Goal: Information Seeking & Learning: Learn about a topic

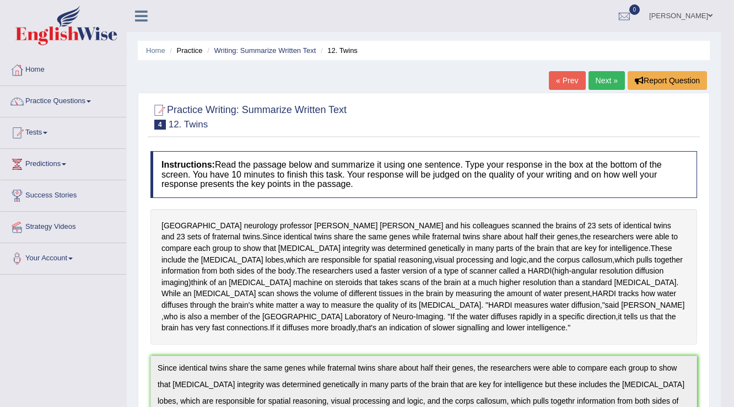
click at [697, 15] on link "[PERSON_NAME]" at bounding box center [681, 14] width 80 height 29
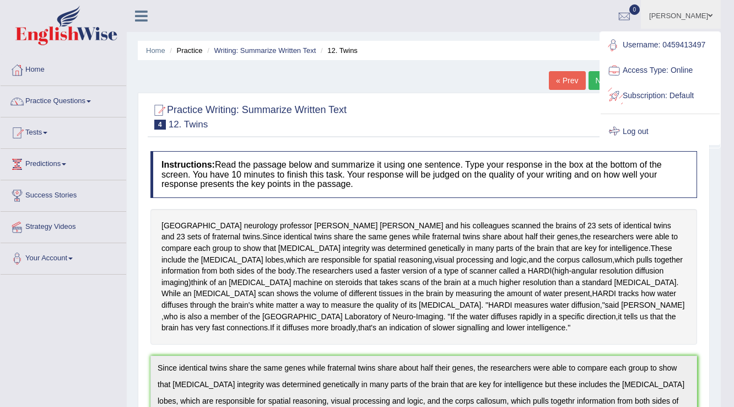
click at [640, 133] on link "Log out" at bounding box center [660, 131] width 119 height 25
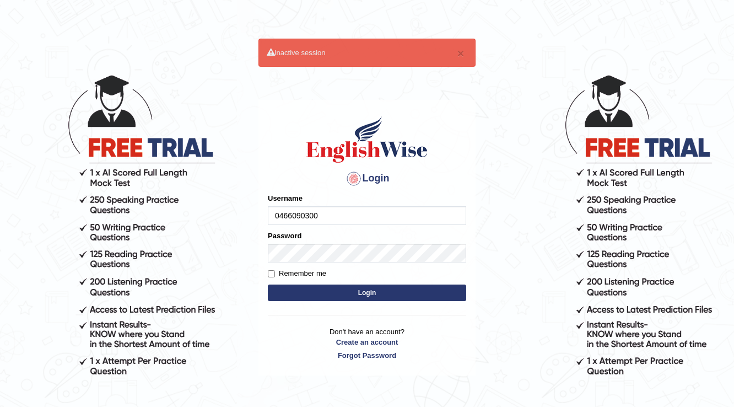
type input "0466090300"
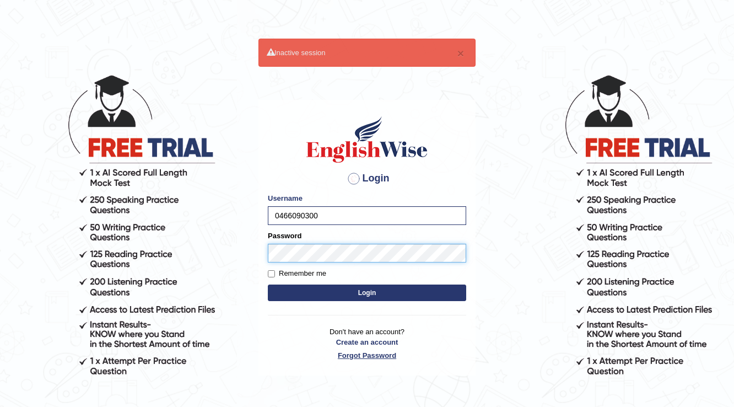
click at [268, 284] on button "Login" at bounding box center [367, 292] width 198 height 17
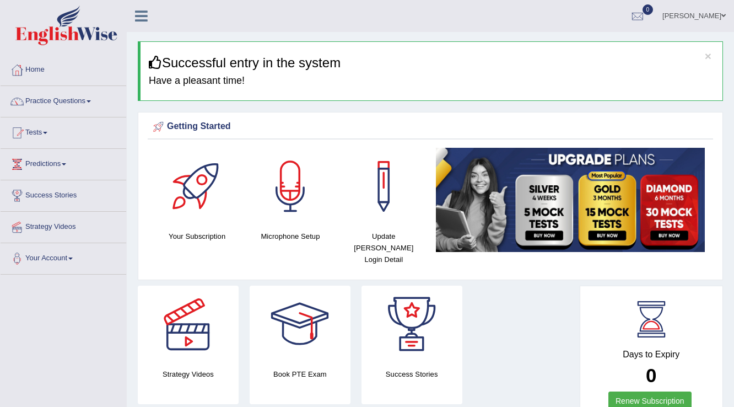
click at [74, 103] on link "Practice Questions" at bounding box center [64, 100] width 126 height 28
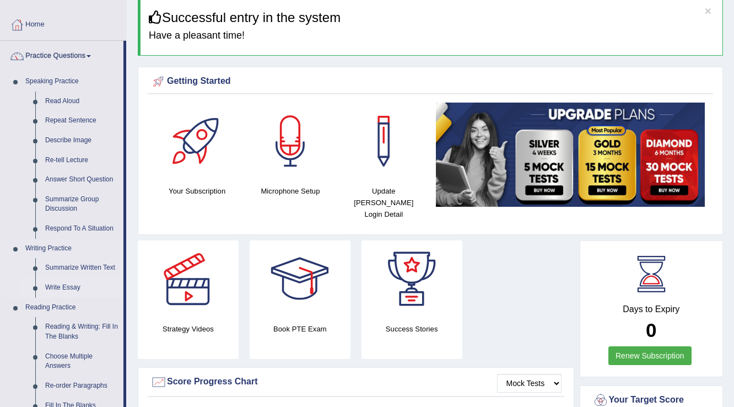
scroll to position [132, 0]
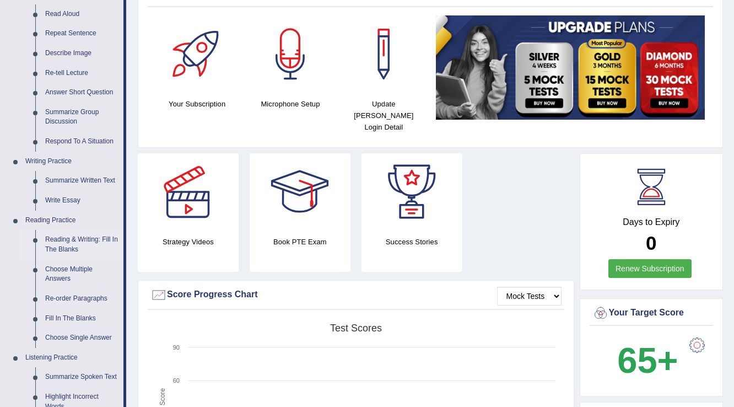
click at [70, 238] on link "Reading & Writing: Fill In The Blanks" at bounding box center [81, 244] width 83 height 29
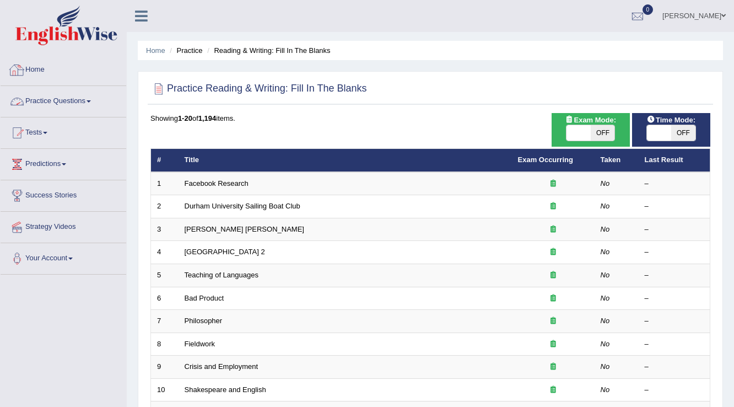
click at [69, 95] on link "Practice Questions" at bounding box center [64, 100] width 126 height 28
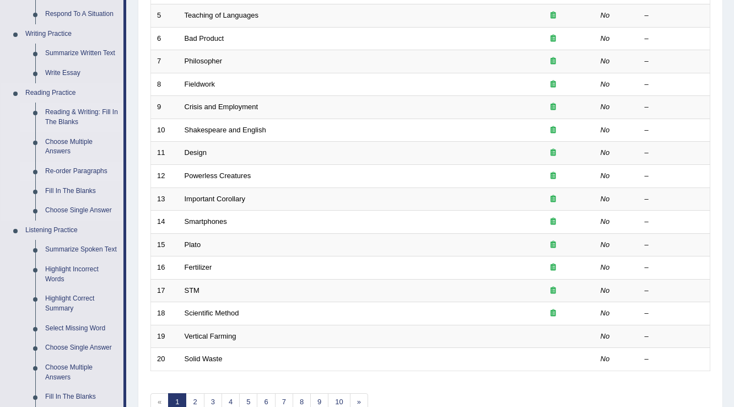
scroll to position [309, 0]
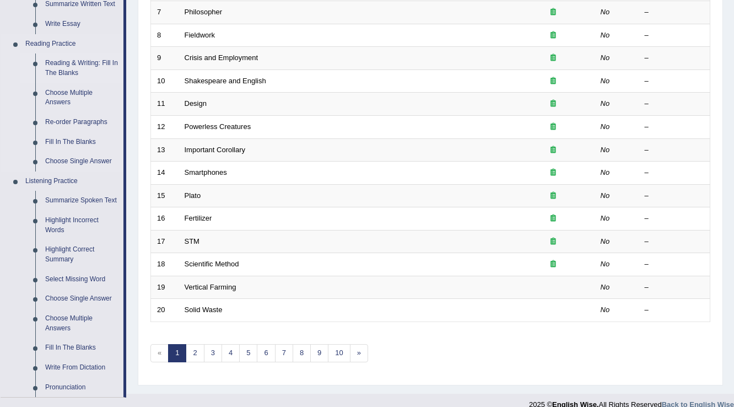
click at [73, 66] on link "Reading & Writing: Fill In The Blanks" at bounding box center [81, 67] width 83 height 29
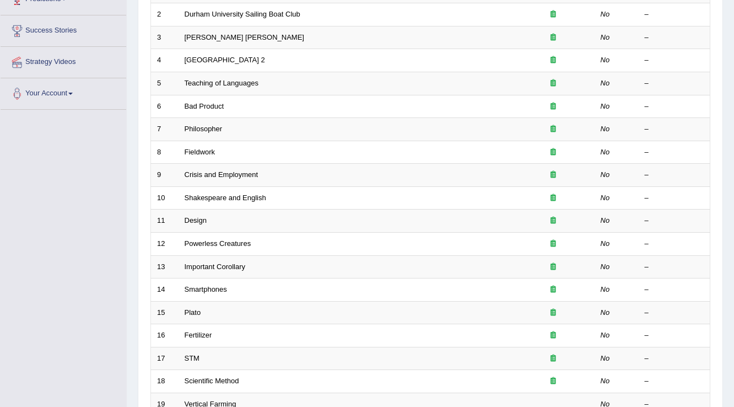
scroll to position [289, 0]
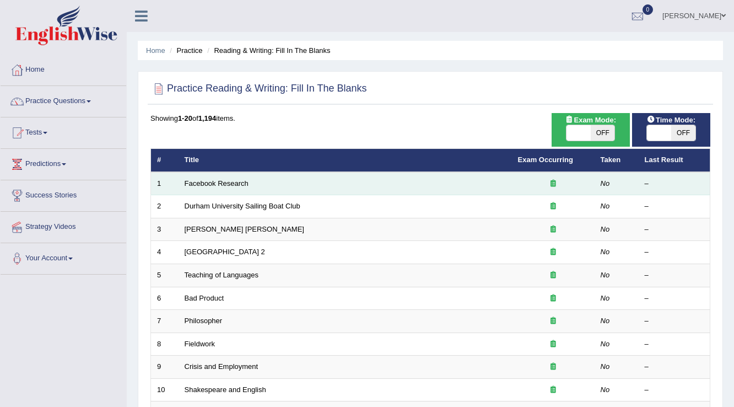
click at [216, 174] on td "Facebook Research" at bounding box center [346, 183] width 334 height 23
click at [214, 179] on link "Facebook Research" at bounding box center [217, 183] width 64 height 8
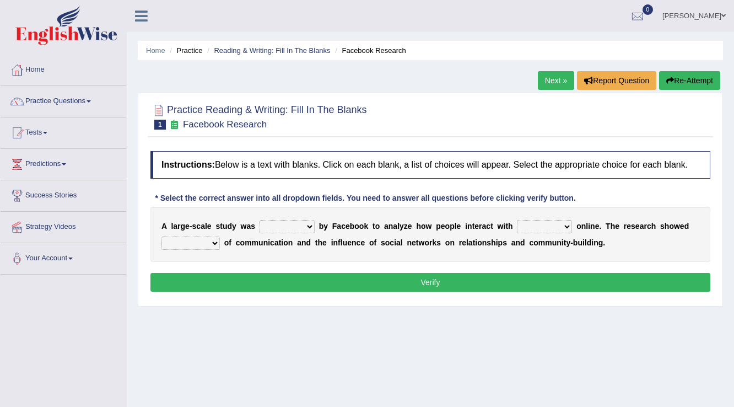
click at [287, 227] on select "surveyed had asked made" at bounding box center [287, 226] width 55 height 13
select select "made"
click at [260, 220] on select "surveyed had asked made" at bounding box center [287, 226] width 55 height 13
click at [538, 223] on select "together all each other another" at bounding box center [544, 226] width 55 height 13
select select "each other"
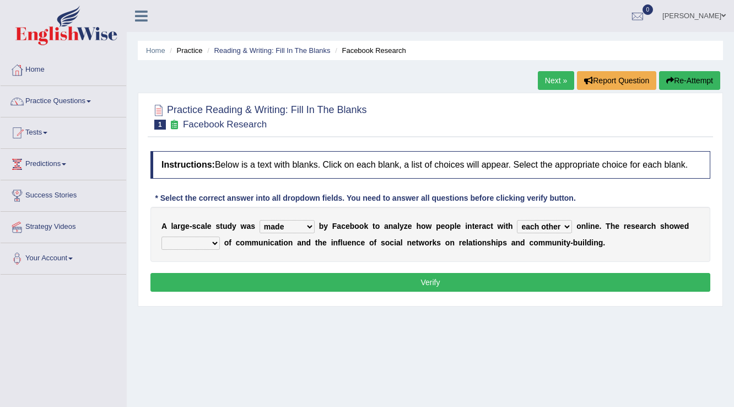
click at [517, 220] on select "together all each other another" at bounding box center [544, 226] width 55 height 13
click at [174, 237] on select "advantages standards fellowships patterns" at bounding box center [191, 243] width 58 height 13
select select "patterns"
click at [162, 237] on select "advantages standards fellowships patterns" at bounding box center [191, 243] width 58 height 13
click at [434, 276] on button "Verify" at bounding box center [431, 282] width 560 height 19
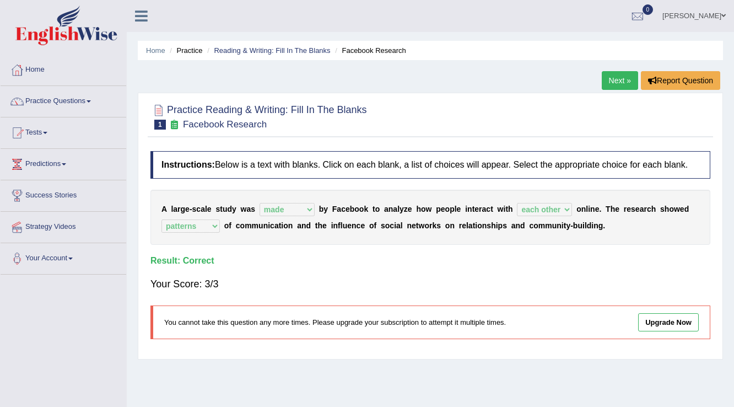
click at [612, 87] on link "Next »" at bounding box center [620, 80] width 36 height 19
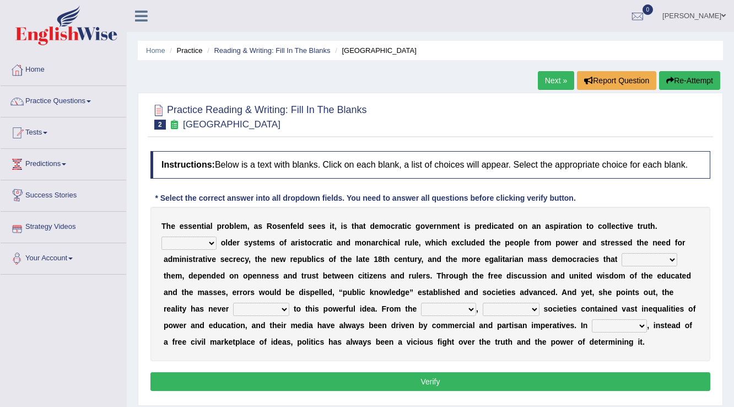
click at [213, 244] on select "Like Unlike Likely Safely" at bounding box center [189, 243] width 55 height 13
click at [210, 241] on select "Like Unlike Likely Safely" at bounding box center [189, 243] width 55 height 13
click at [670, 260] on select "readed grated succeeded printed" at bounding box center [650, 259] width 56 height 13
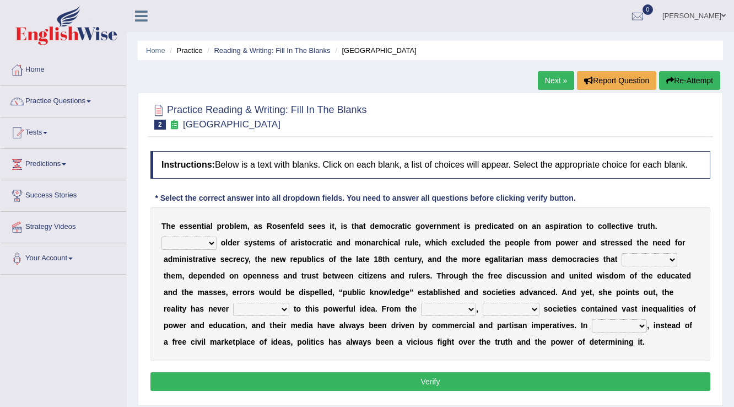
click at [710, 250] on div "T h e e s s e n t i a l p r o b l e m , a s R o s e n f e l d s e e s i t , i s…" at bounding box center [431, 284] width 560 height 154
click at [214, 241] on select "Like Unlike Likely Safely" at bounding box center [189, 243] width 55 height 13
select select "Like"
click at [162, 237] on select "Like Unlike Likely Safely" at bounding box center [189, 243] width 55 height 13
click at [671, 260] on select "readed grated succeeded printed" at bounding box center [650, 259] width 56 height 13
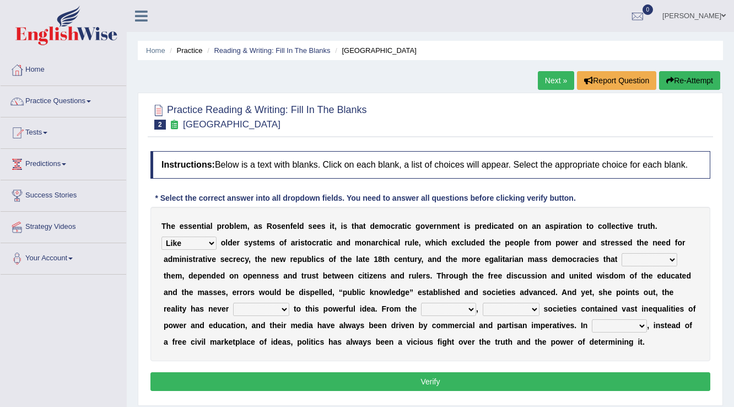
select select "succeeded"
click at [622, 253] on select "readed grated succeeded printed" at bounding box center [650, 259] width 56 height 13
click at [284, 308] on select "saved up stood up brought up lived up" at bounding box center [261, 309] width 56 height 13
select select "brought up"
click at [233, 303] on select "saved up stood up brought up lived up" at bounding box center [261, 309] width 56 height 13
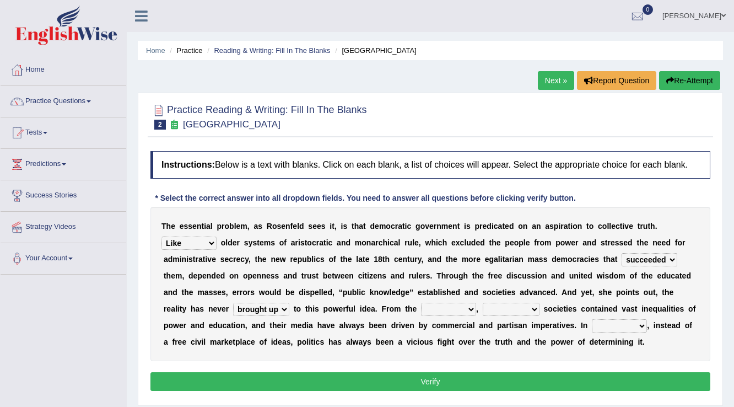
click at [467, 309] on select "outset ranged stood caught" at bounding box center [448, 309] width 55 height 13
click at [532, 308] on select "freedom democratic media stilled" at bounding box center [511, 309] width 57 height 13
select select "democratic"
click at [483, 303] on select "freedom democratic media stilled" at bounding box center [511, 309] width 57 height 13
click at [467, 307] on select "outset ranged stood caught" at bounding box center [448, 309] width 55 height 13
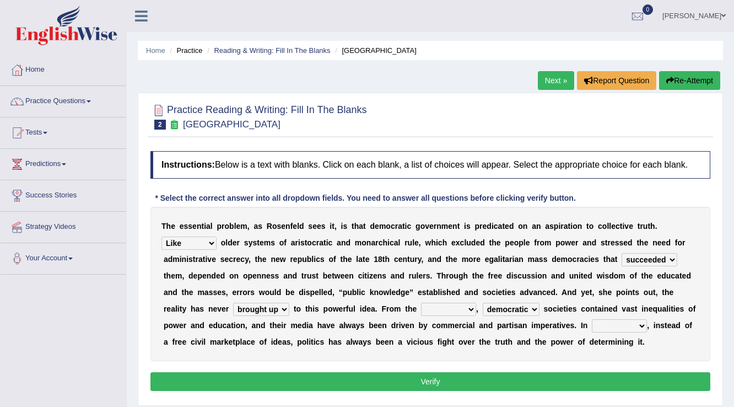
select select "outset"
click at [421, 303] on select "outset ranged stood caught" at bounding box center [448, 309] width 55 height 13
click at [470, 307] on select "outset ranged stood caught" at bounding box center [448, 309] width 55 height 13
click at [472, 307] on select "outset ranged stood caught" at bounding box center [448, 309] width 55 height 13
click at [642, 324] on select "power practice ideas fought" at bounding box center [619, 325] width 55 height 13
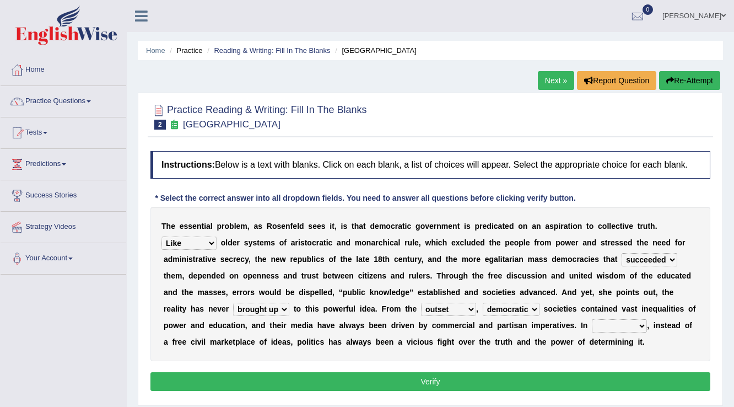
select select "power"
click at [592, 319] on select "power practice ideas fought" at bounding box center [619, 325] width 55 height 13
click at [434, 381] on button "Verify" at bounding box center [431, 381] width 560 height 19
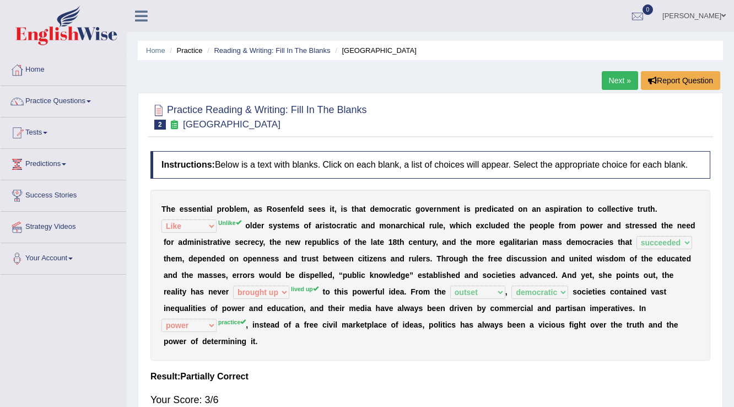
click at [617, 77] on link "Next »" at bounding box center [620, 80] width 36 height 19
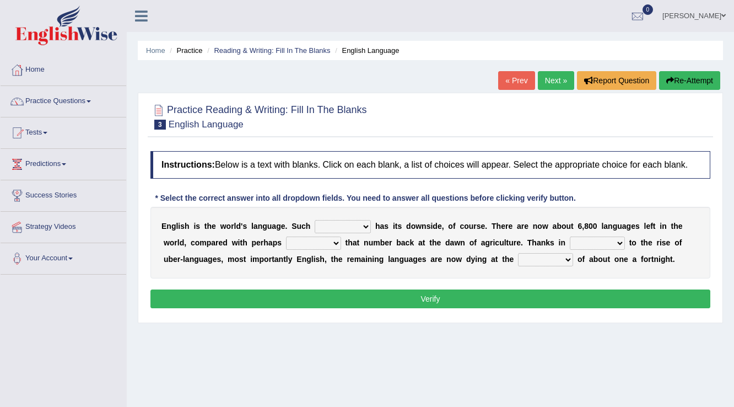
click at [366, 224] on select "power idea subject dominance" at bounding box center [343, 226] width 56 height 13
click at [605, 278] on div "Instructions: Below is a text with blanks. Click on each blank, a list of choic…" at bounding box center [431, 231] width 566 height 171
click at [338, 245] on select "rise twice firstly never" at bounding box center [313, 243] width 55 height 13
click at [331, 168] on h4 "Instructions: Below is a text with blanks. Click on each blank, a list of choic…" at bounding box center [431, 165] width 560 height 28
click at [334, 243] on select "rise twice firstly never" at bounding box center [313, 243] width 55 height 13
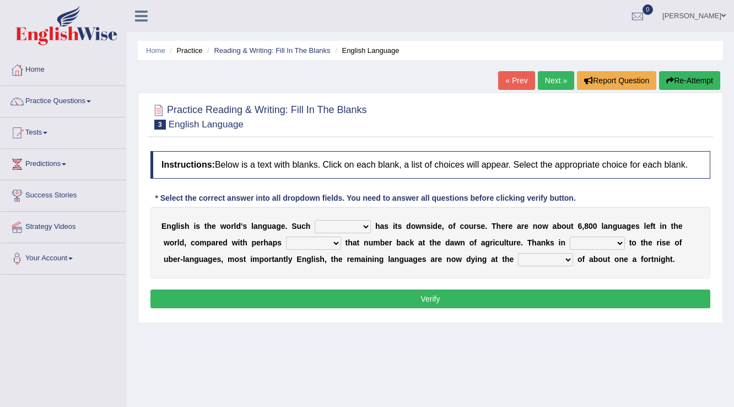
click at [620, 244] on select "rare start part bother" at bounding box center [597, 243] width 55 height 13
select select "start"
click at [570, 237] on select "rare start part bother" at bounding box center [597, 243] width 55 height 13
click at [564, 258] on select "state rate wait great" at bounding box center [545, 259] width 55 height 13
select select "rate"
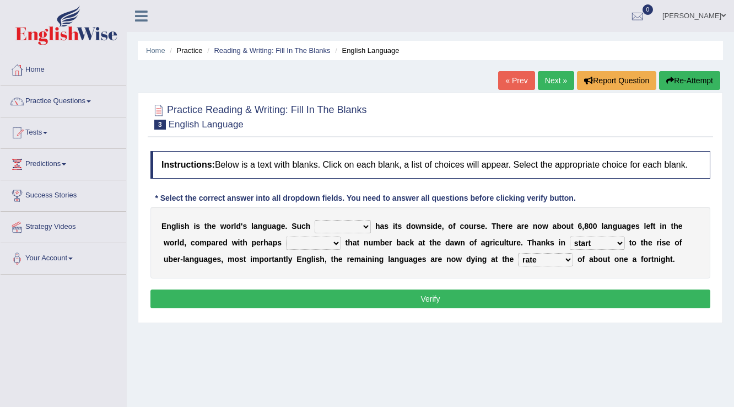
click at [518, 253] on select "state rate wait great" at bounding box center [545, 259] width 55 height 13
click at [364, 224] on select "power idea subject dominance" at bounding box center [343, 226] width 56 height 13
click at [265, 361] on div "Home Practice Reading & Writing: Fill In The Blanks English Language « Prev Nex…" at bounding box center [431, 275] width 608 height 551
click at [337, 244] on select "rise twice firstly never" at bounding box center [313, 243] width 55 height 13
select select "never"
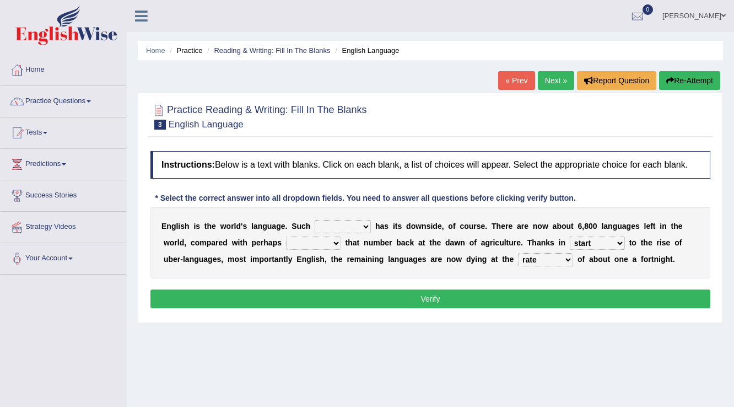
click at [286, 237] on select "rise twice firstly never" at bounding box center [313, 243] width 55 height 13
click at [364, 223] on select "power idea subject dominance" at bounding box center [343, 226] width 56 height 13
select select "power"
click at [315, 220] on select "power idea subject dominance" at bounding box center [343, 226] width 56 height 13
click at [439, 295] on button "Verify" at bounding box center [431, 298] width 560 height 19
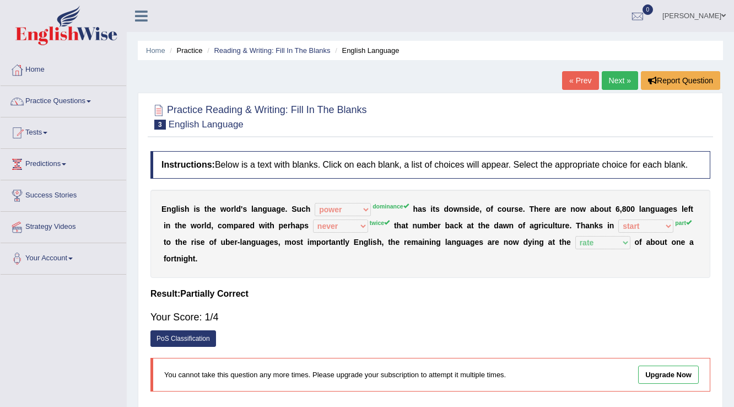
click at [619, 83] on link "Next »" at bounding box center [620, 80] width 36 height 19
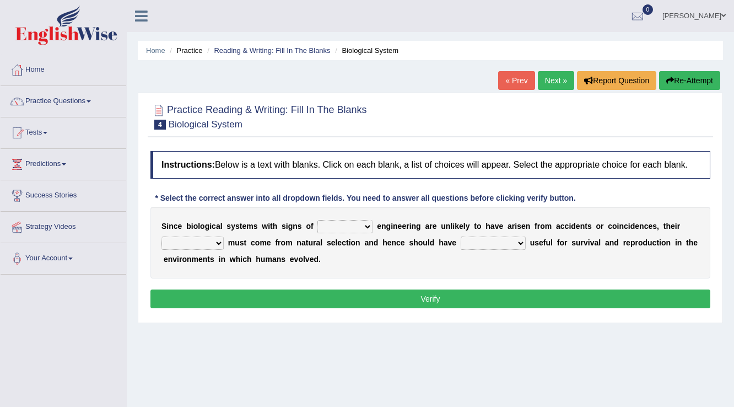
drag, startPoint x: 0, startPoint y: 0, endPoint x: 369, endPoint y: 224, distance: 431.7
click at [369, 224] on select "system national extra complex" at bounding box center [345, 226] width 55 height 13
select select "national"
click at [318, 220] on select "system national extra complex" at bounding box center [345, 226] width 55 height 13
click at [222, 242] on select "presence organisation registration structures" at bounding box center [193, 243] width 62 height 13
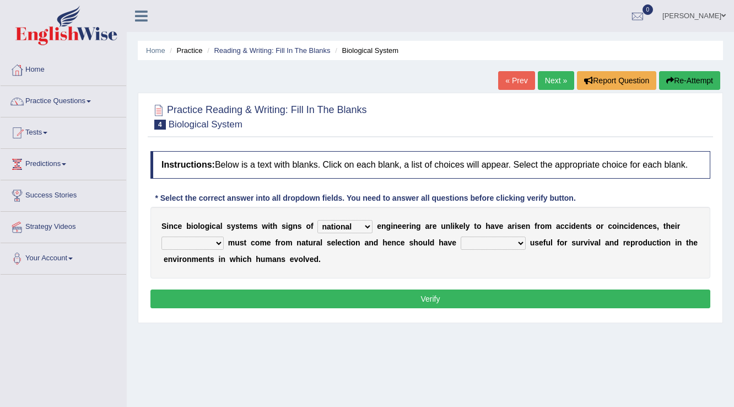
click at [367, 225] on select "system national extra complex" at bounding box center [345, 226] width 55 height 13
click at [217, 240] on select "presence organisation registration structures" at bounding box center [193, 243] width 62 height 13
select select "structures"
click at [162, 237] on select "presence organisation registration structures" at bounding box center [193, 243] width 62 height 13
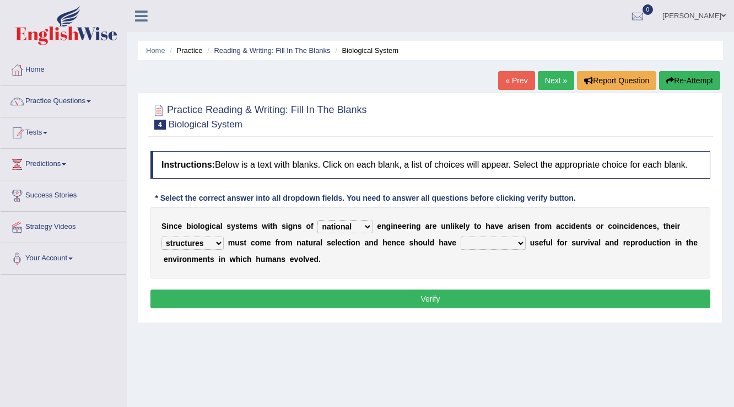
click at [520, 243] on select "functions cultures samples introductions" at bounding box center [493, 243] width 65 height 13
select select "cultures"
click at [461, 237] on select "functions cultures samples introductions" at bounding box center [493, 243] width 65 height 13
click at [515, 300] on button "Verify" at bounding box center [431, 298] width 560 height 19
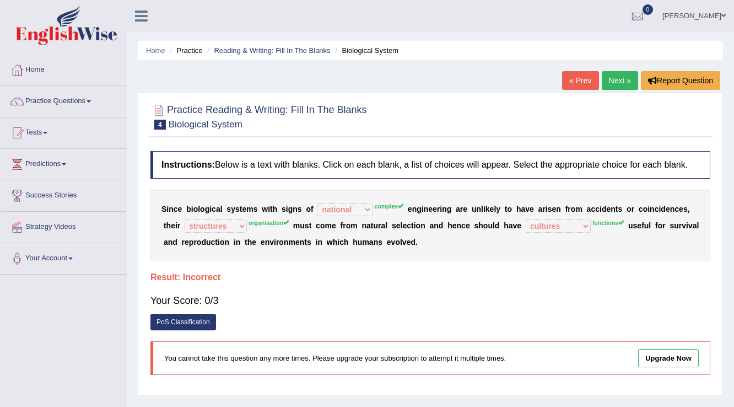
click at [626, 82] on link "Next »" at bounding box center [620, 80] width 36 height 19
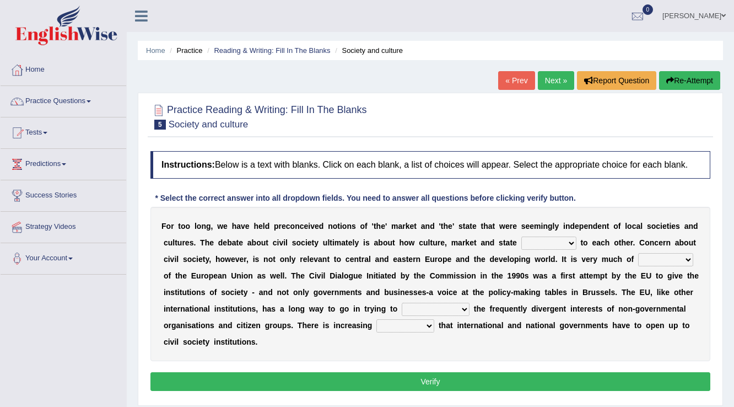
click at [574, 241] on select "stay relate bring telling" at bounding box center [549, 243] width 55 height 13
select select "relate"
click at [522, 237] on select "stay relate bring telling" at bounding box center [549, 243] width 55 height 13
click at [693, 259] on div "F o r t o o l o n g , w e h a v e h e l d p r e c o n c e i v e d n o t i o n s…" at bounding box center [431, 284] width 560 height 154
select select "interest"
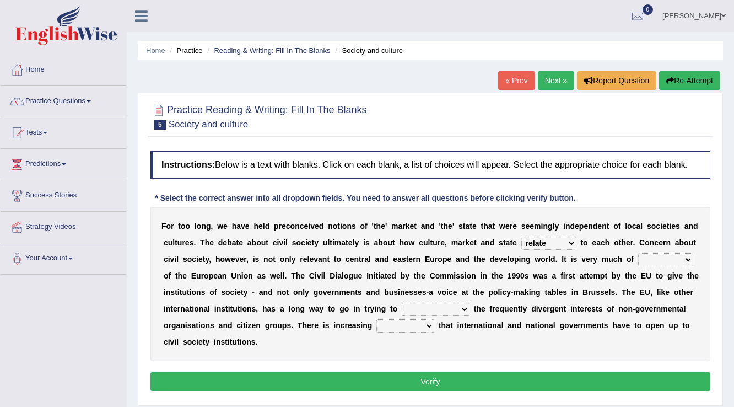
click at [638, 253] on select "interest brought shown suspect" at bounding box center [665, 259] width 55 height 13
click at [468, 311] on select "indulge express supreme accommodate" at bounding box center [436, 309] width 68 height 13
click at [402, 303] on select "indulge express supreme accommodate" at bounding box center [436, 309] width 68 height 13
click at [427, 327] on select "tolerance expression recognition sample" at bounding box center [406, 325] width 58 height 13
click at [469, 306] on div "F o r t o o l o n g , w e h a v e h e l d p r e c o n c e i v e d n o t i o n s…" at bounding box center [431, 284] width 560 height 154
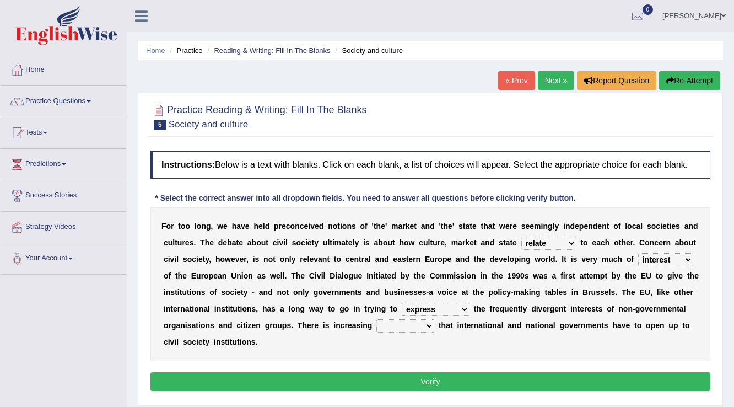
select select "accommodate"
click at [402, 303] on select "indulge express supreme accommodate" at bounding box center [436, 309] width 68 height 13
click at [423, 320] on select "tolerance expression recognition sample" at bounding box center [406, 325] width 58 height 13
select select "tolerance"
click at [377, 319] on select "tolerance expression recognition sample" at bounding box center [406, 325] width 58 height 13
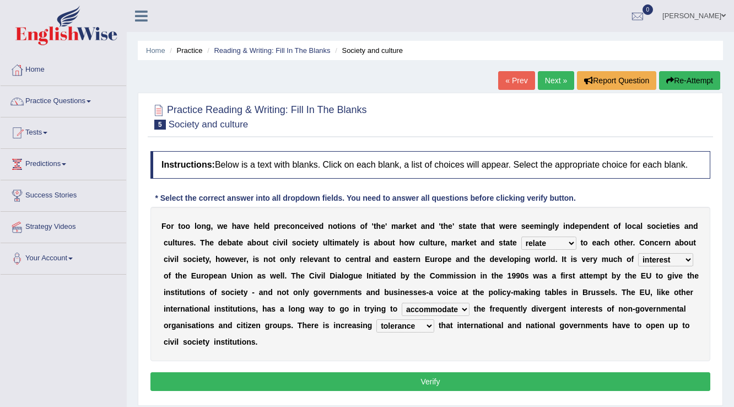
click at [428, 375] on button "Verify" at bounding box center [431, 381] width 560 height 19
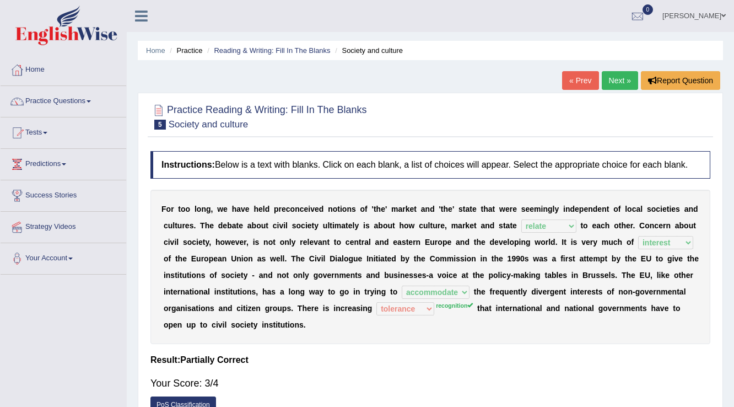
click at [624, 76] on link "Next »" at bounding box center [620, 80] width 36 height 19
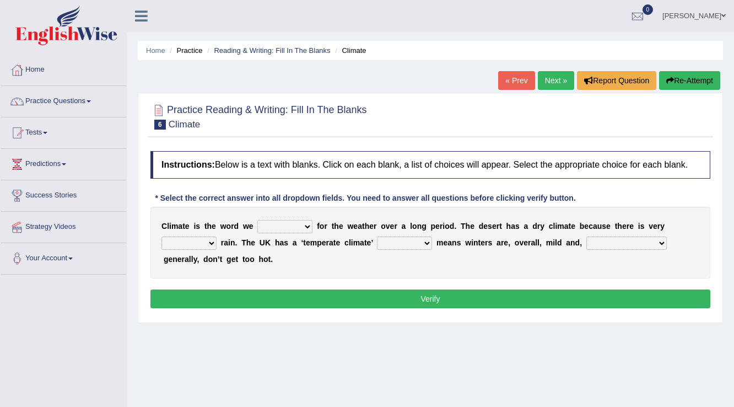
click at [309, 225] on select "give take use throw" at bounding box center [284, 226] width 55 height 13
click at [358, 263] on div "C l i m a t e i s t h e w o r d w e give take use throw f o r t h e w e a t h e…" at bounding box center [431, 243] width 560 height 72
click at [215, 241] on select "much little least less" at bounding box center [189, 243] width 55 height 13
select select "less"
click at [162, 237] on select "much little least less" at bounding box center [189, 243] width 55 height 13
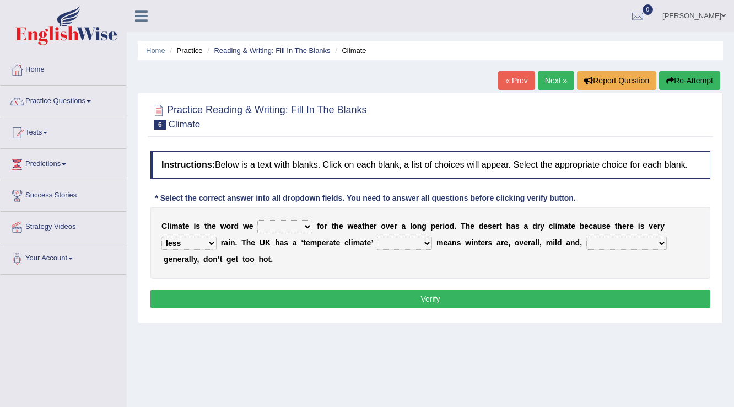
click at [426, 240] on select "when where which where" at bounding box center [404, 243] width 55 height 13
click at [637, 243] on select "weather [PERSON_NAME] [PERSON_NAME] warmer" at bounding box center [627, 243] width 80 height 13
select select "[PERSON_NAME]"
click at [587, 237] on select "weather [PERSON_NAME] [PERSON_NAME] warmer" at bounding box center [627, 243] width 80 height 13
click at [425, 244] on select "when where which where" at bounding box center [404, 243] width 55 height 13
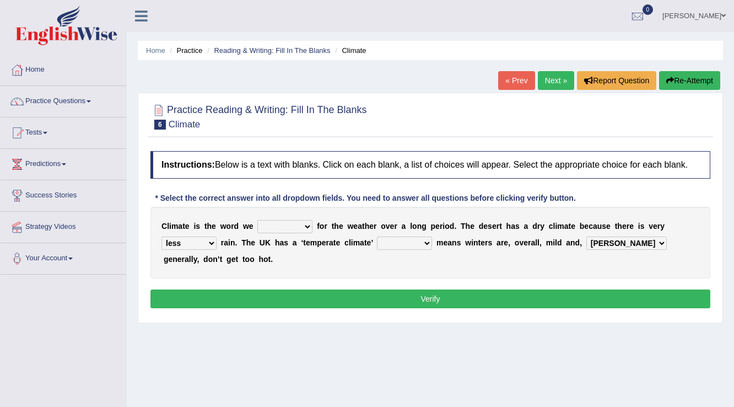
select select "when"
click at [377, 237] on select "when where which where" at bounding box center [404, 243] width 55 height 13
click at [317, 227] on b "f" at bounding box center [318, 226] width 3 height 9
click at [305, 224] on select "give take use throw" at bounding box center [284, 226] width 55 height 13
select select "give"
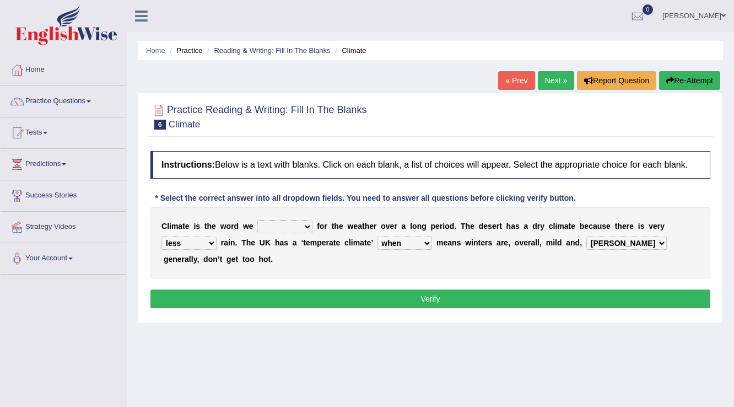
click at [257, 220] on select "give take use throw" at bounding box center [284, 226] width 55 height 13
click at [349, 290] on button "Verify" at bounding box center [431, 298] width 560 height 19
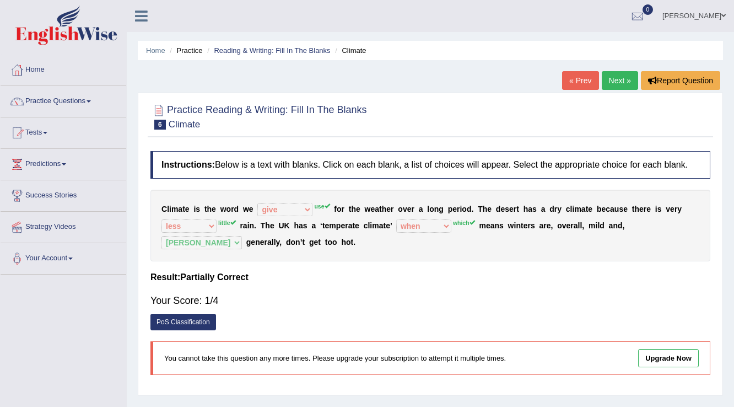
click at [622, 79] on link "Next »" at bounding box center [620, 80] width 36 height 19
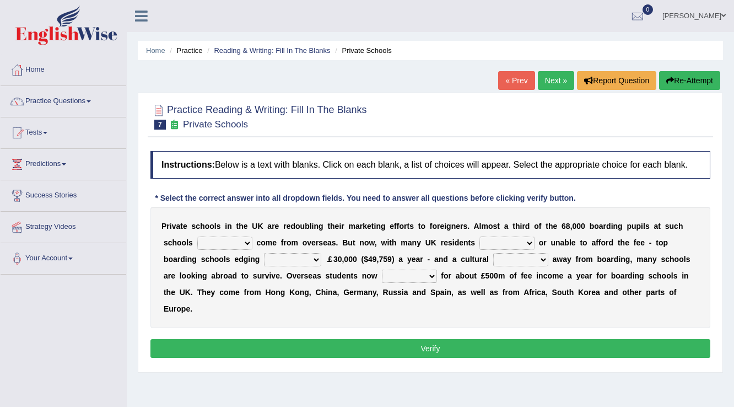
click at [245, 243] on select "all set already great news" at bounding box center [224, 243] width 55 height 13
select select "all set"
click at [197, 237] on select "all set already great news" at bounding box center [224, 243] width 55 height 13
click at [522, 243] on select "answering unwilling realising storing" at bounding box center [507, 243] width 55 height 13
select select "unwilling"
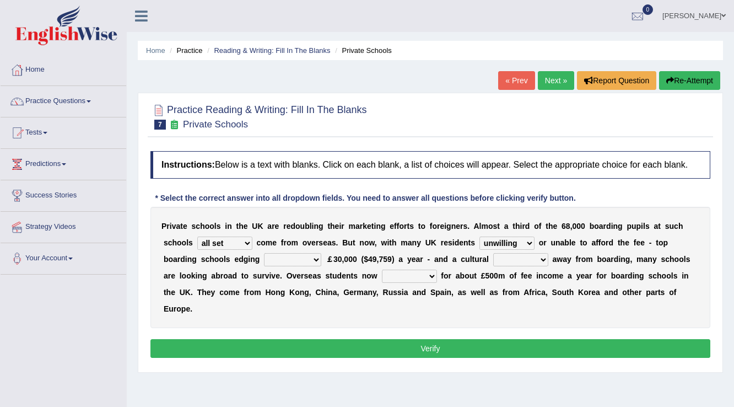
click at [480, 237] on select "answering unwilling realising storing" at bounding box center [507, 243] width 55 height 13
click at [319, 260] on select "rewards towards notification amounting" at bounding box center [292, 259] width 57 height 13
select select "amounting"
click at [264, 253] on select "rewards towards notification amounting" at bounding box center [292, 259] width 57 height 13
click at [544, 256] on select "go rattle shatter shift" at bounding box center [520, 259] width 55 height 13
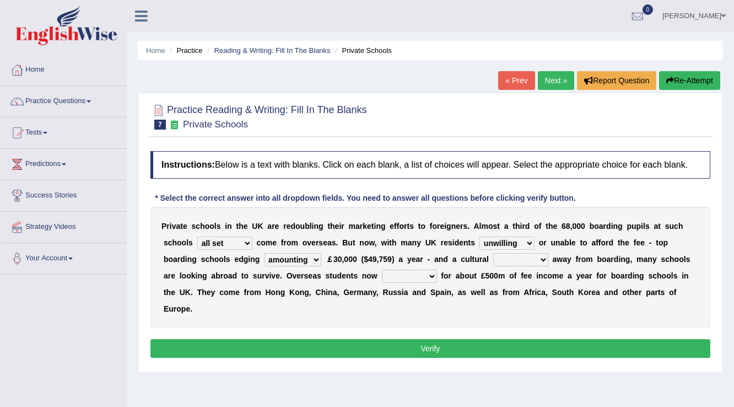
select select "go"
click at [493, 253] on select "go rattle shatter shift" at bounding box center [520, 259] width 55 height 13
click at [429, 273] on select "hold think account say" at bounding box center [409, 276] width 55 height 13
select select "say"
click at [382, 270] on select "hold think account say" at bounding box center [409, 276] width 55 height 13
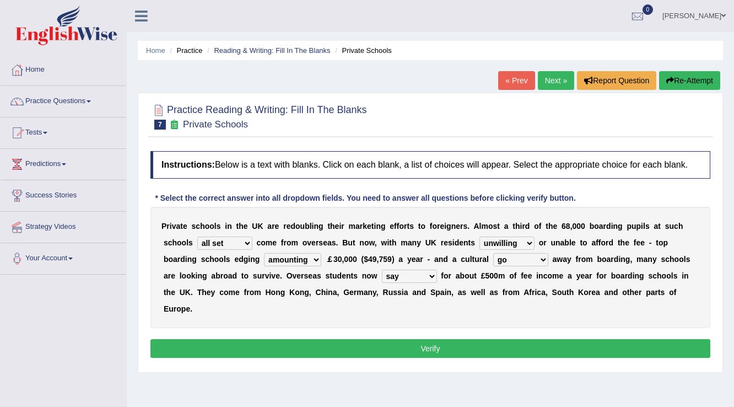
click at [399, 345] on button "Verify" at bounding box center [431, 348] width 560 height 19
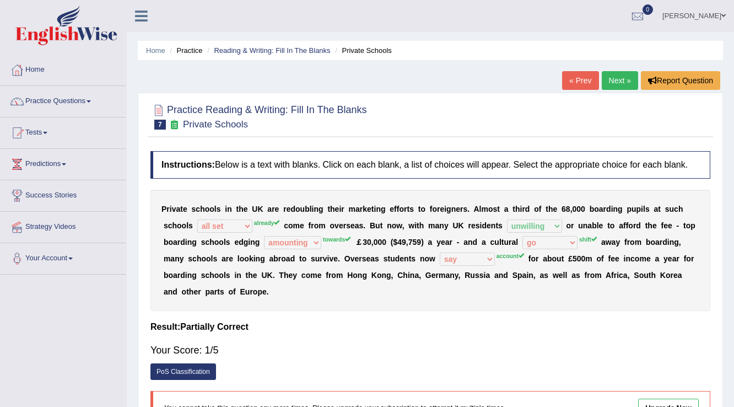
click at [617, 82] on link "Next »" at bounding box center [620, 80] width 36 height 19
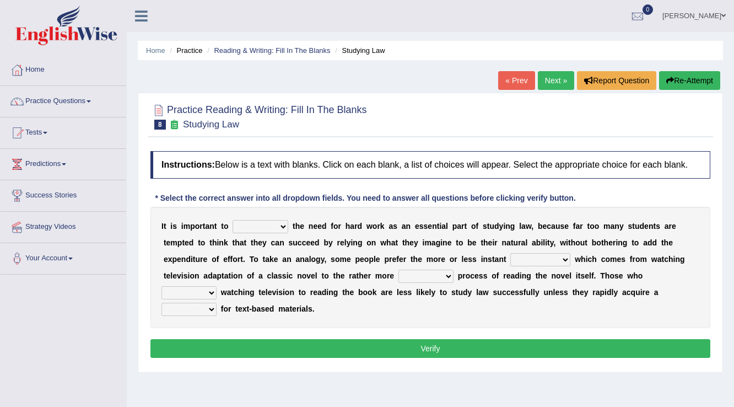
click at [282, 225] on select "emphasise criticise adjust replicate" at bounding box center [261, 226] width 56 height 13
select select "adjust"
click at [233, 220] on select "emphasise criticise adjust replicate" at bounding box center [261, 226] width 56 height 13
click at [567, 259] on select "satisfaction reaction gratification adjusted" at bounding box center [540, 259] width 60 height 13
select select "reaction"
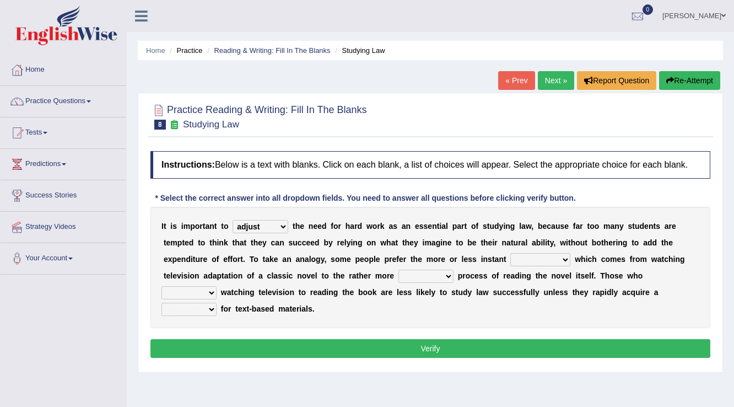
click at [510, 253] on select "satisfaction reaction gratification adjusted" at bounding box center [540, 259] width 60 height 13
click at [441, 272] on select "fulfilling laborious acquire broken" at bounding box center [426, 276] width 55 height 13
click at [213, 292] on select "refer prefer stuff knot" at bounding box center [189, 292] width 55 height 13
select select "prefer"
click at [162, 286] on select "refer prefer stuff knot" at bounding box center [189, 292] width 55 height 13
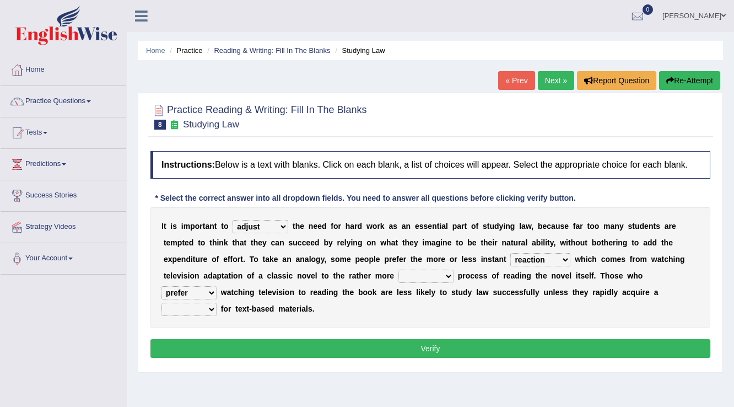
click at [211, 307] on select "judgement waste taste set" at bounding box center [189, 309] width 55 height 13
select select "judgement"
click at [162, 303] on select "judgement waste taste set" at bounding box center [189, 309] width 55 height 13
click at [444, 271] on select "fulfilling laborious acquire broken" at bounding box center [426, 276] width 55 height 13
select select "fulfilling"
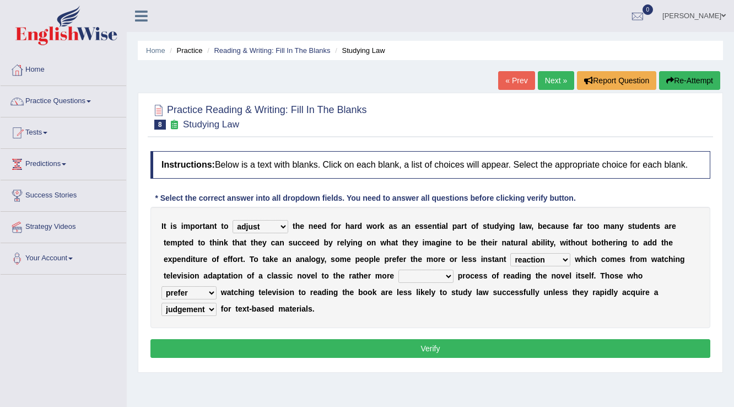
click at [399, 270] on select "fulfilling laborious acquire broken" at bounding box center [426, 276] width 55 height 13
click at [420, 347] on button "Verify" at bounding box center [431, 348] width 560 height 19
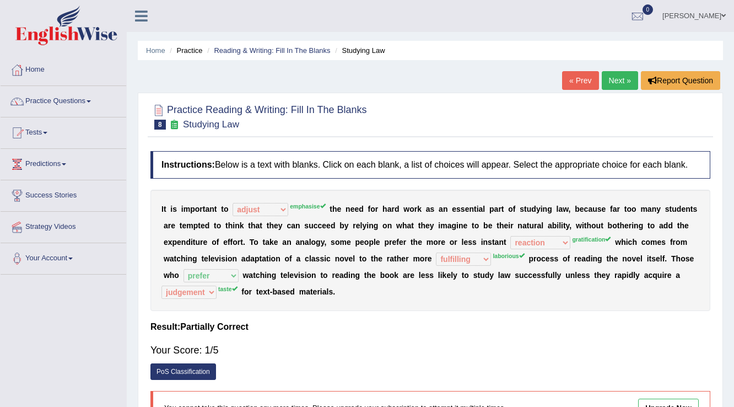
click at [615, 77] on link "Next »" at bounding box center [620, 80] width 36 height 19
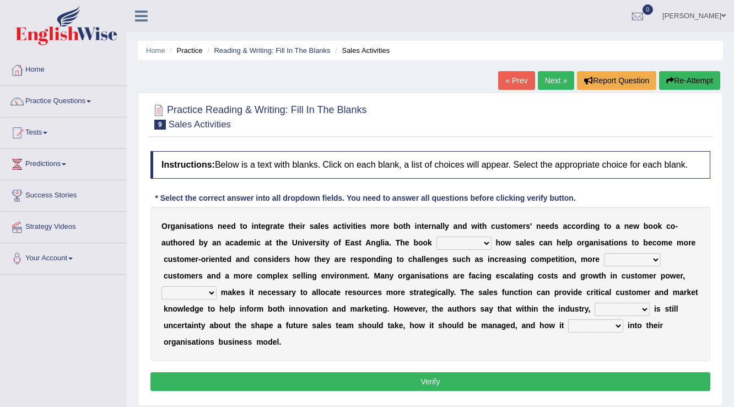
click at [485, 241] on select "expresses addresses injects inspires" at bounding box center [464, 243] width 55 height 13
click at [485, 198] on div "* Select the correct answer into all dropdown fields. You need to answer all qu…" at bounding box center [366, 198] width 430 height 12
click at [485, 242] on select "expresses addresses injects inspires" at bounding box center [464, 243] width 55 height 13
select select "inspires"
click at [437, 237] on select "expresses addresses injects inspires" at bounding box center [464, 243] width 55 height 13
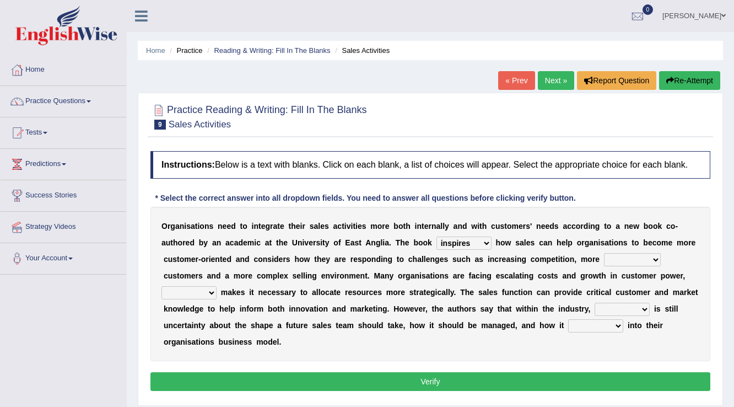
click at [659, 264] on select "greater valued increased demanding" at bounding box center [632, 259] width 57 height 13
select select "increased"
click at [604, 253] on select "greater valued increased demanding" at bounding box center [632, 259] width 57 height 13
click at [212, 290] on select "when where which what" at bounding box center [189, 292] width 55 height 13
click at [162, 286] on select "when where which what" at bounding box center [189, 292] width 55 height 13
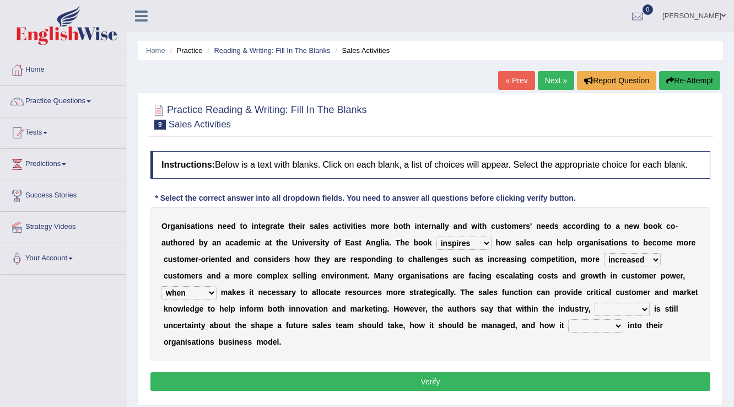
click at [212, 292] on select "when where which what" at bounding box center [189, 292] width 55 height 13
select select "which"
click at [162, 286] on select "when where which what" at bounding box center [189, 292] width 55 height 13
click at [647, 310] on select "there their this that" at bounding box center [622, 309] width 55 height 13
select select "this"
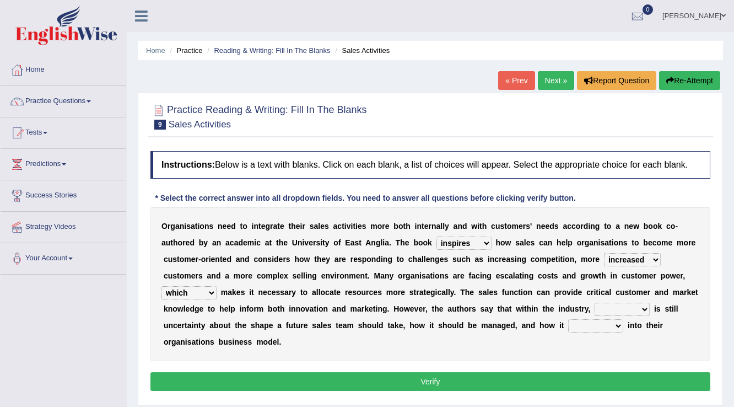
click at [595, 303] on select "there their this that" at bounding box center [622, 309] width 55 height 13
click at [616, 326] on select "forges fills fits forgets" at bounding box center [595, 325] width 55 height 13
select select "forgets"
click at [568, 319] on select "forges fills fits forgets" at bounding box center [595, 325] width 55 height 13
click at [452, 377] on button "Verify" at bounding box center [431, 381] width 560 height 19
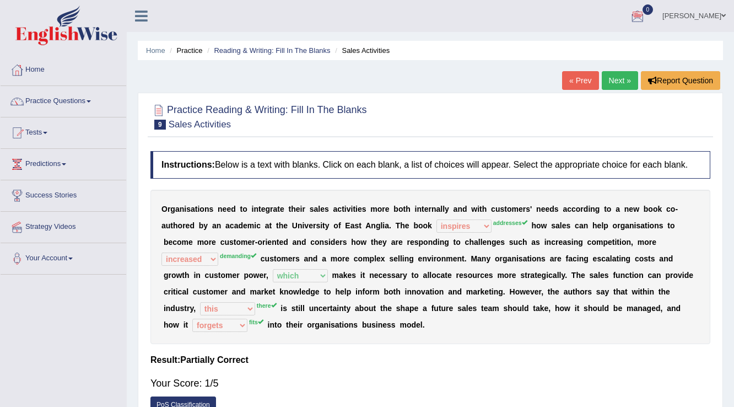
click at [625, 76] on link "Next »" at bounding box center [620, 80] width 36 height 19
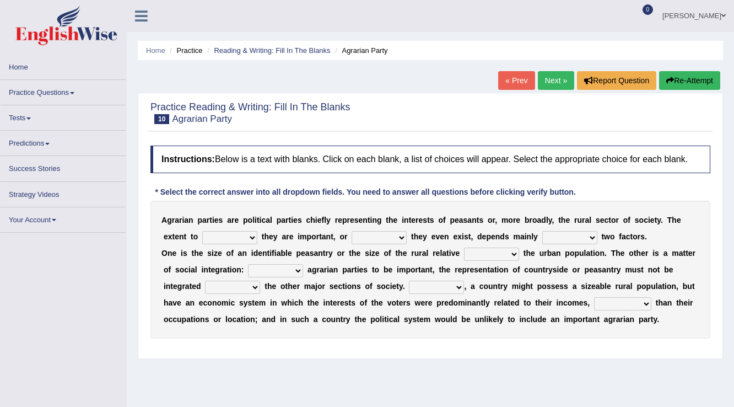
click at [74, 89] on link "Practice Questions" at bounding box center [64, 91] width 126 height 22
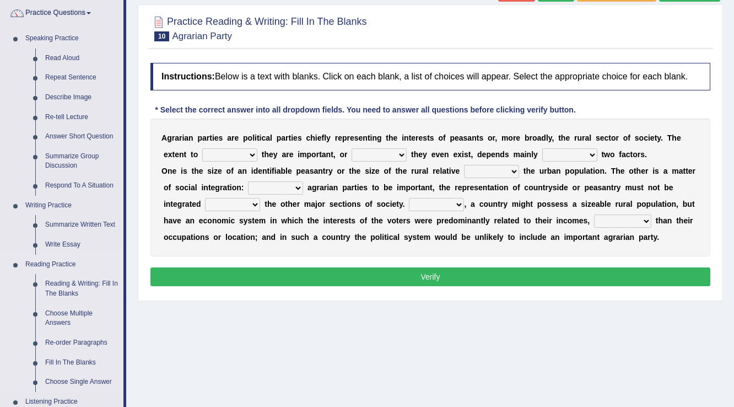
scroll to position [132, 0]
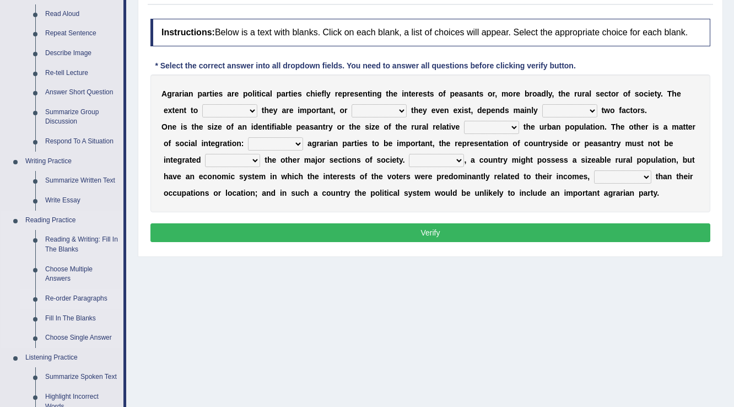
click at [88, 300] on link "Re-order Paragraphs" at bounding box center [81, 299] width 83 height 20
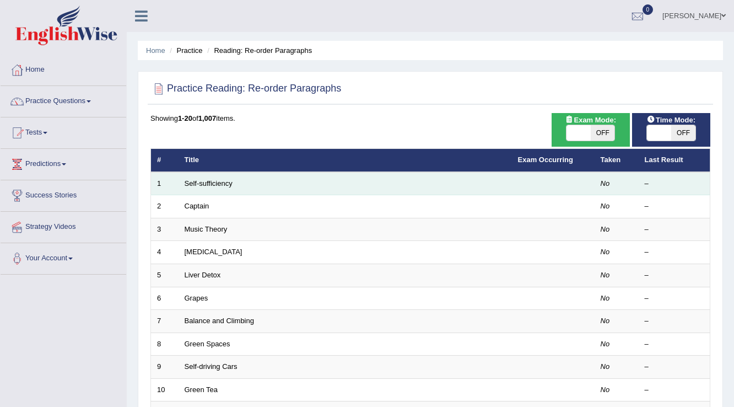
click at [229, 178] on td "Self-sufficiency" at bounding box center [346, 183] width 334 height 23
click at [189, 182] on link "Self-sufficiency" at bounding box center [209, 183] width 48 height 8
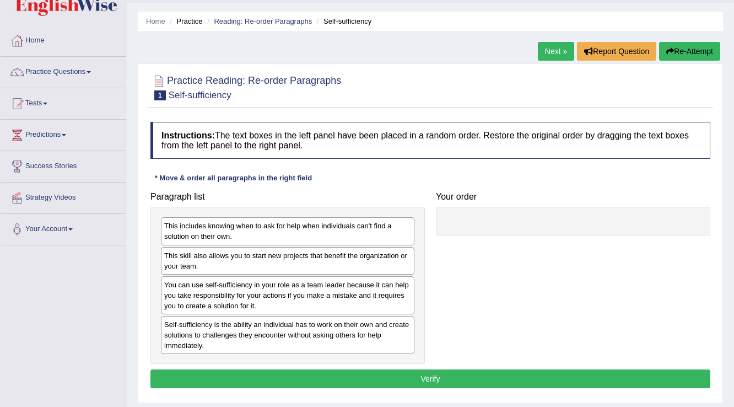
scroll to position [88, 0]
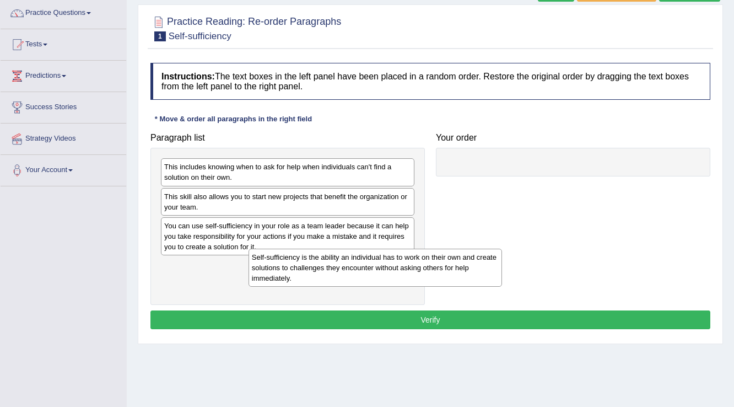
drag, startPoint x: 297, startPoint y: 277, endPoint x: 486, endPoint y: 205, distance: 201.7
click at [437, 249] on div "Self-sufficiency is the ability an individual has to work on their own and crea…" at bounding box center [376, 268] width 254 height 38
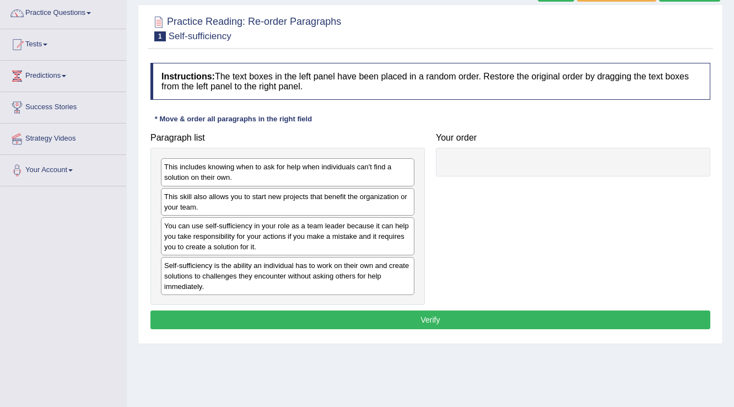
click at [577, 128] on div "Your order" at bounding box center [574, 152] width 286 height 50
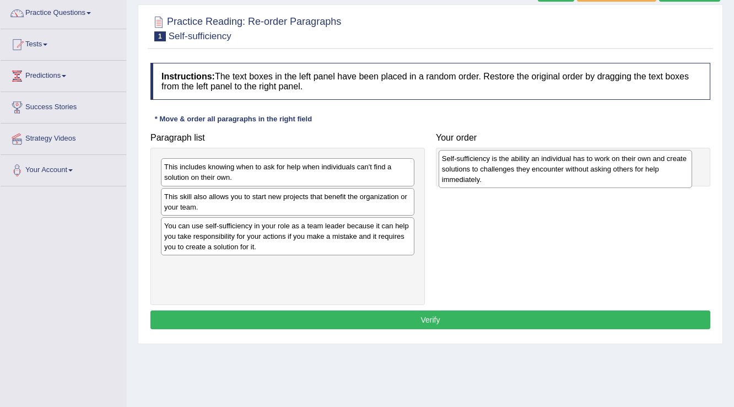
drag, startPoint x: 229, startPoint y: 270, endPoint x: 507, endPoint y: 163, distance: 297.5
click at [507, 163] on div "Self-sufficiency is the ability an individual has to work on their own and crea…" at bounding box center [566, 169] width 254 height 38
drag, startPoint x: 506, startPoint y: 162, endPoint x: 494, endPoint y: 150, distance: 16.8
click at [494, 150] on div "Self-sufficiency is the ability an individual has to work on their own and crea…" at bounding box center [564, 166] width 249 height 38
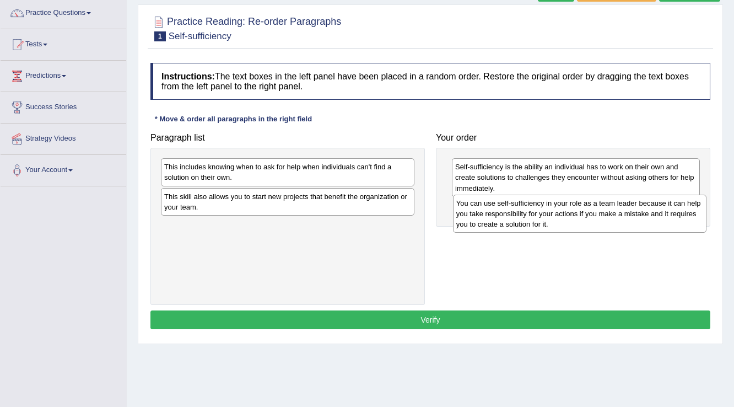
drag, startPoint x: 237, startPoint y: 239, endPoint x: 529, endPoint y: 217, distance: 293.0
click at [529, 217] on div "You can use self-sufficiency in your role as a team leader because it can help …" at bounding box center [580, 214] width 254 height 38
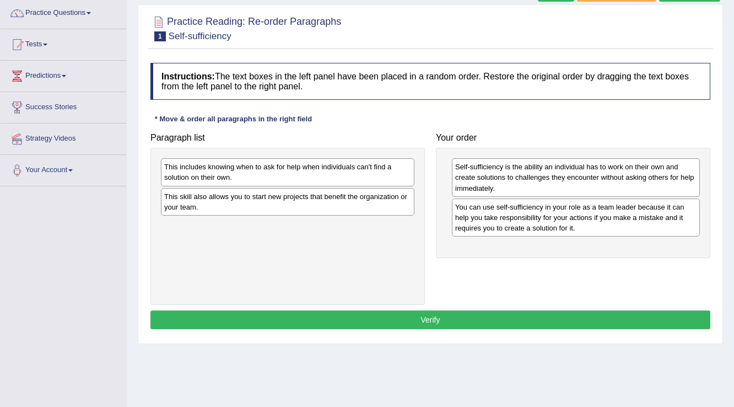
click at [342, 200] on div "This skill also allows you to start new projects that benefit the organization …" at bounding box center [288, 202] width 254 height 28
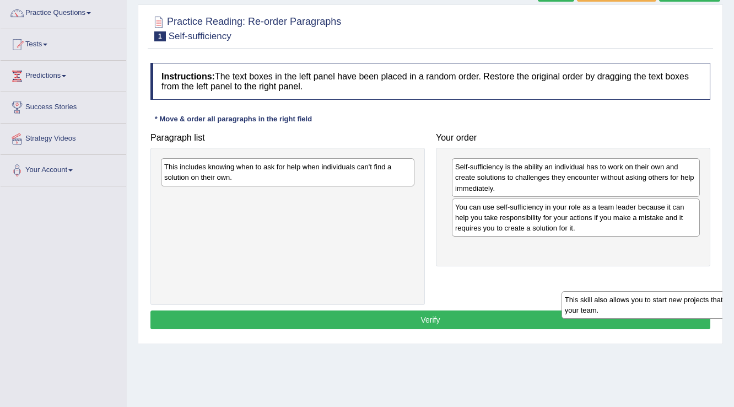
drag, startPoint x: 340, startPoint y: 196, endPoint x: 716, endPoint y: 268, distance: 382.8
click at [723, 273] on div "Home Practice Reading: Re-order Paragraphs Self-sufficiency Next » Report Quest…" at bounding box center [431, 187] width 608 height 551
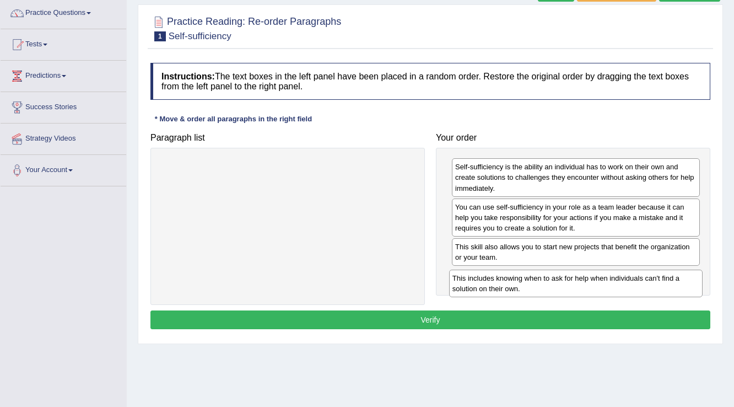
drag, startPoint x: 201, startPoint y: 174, endPoint x: 489, endPoint y: 286, distance: 309.1
click at [489, 286] on div "This includes knowing when to ask for help when individuals can't find a soluti…" at bounding box center [576, 284] width 254 height 28
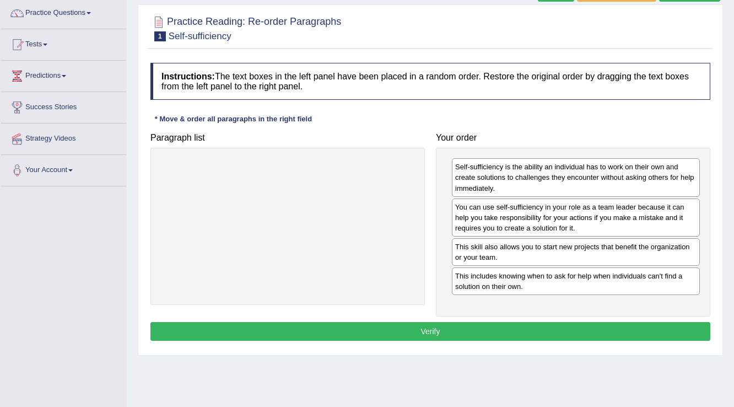
click at [432, 326] on button "Verify" at bounding box center [431, 331] width 560 height 19
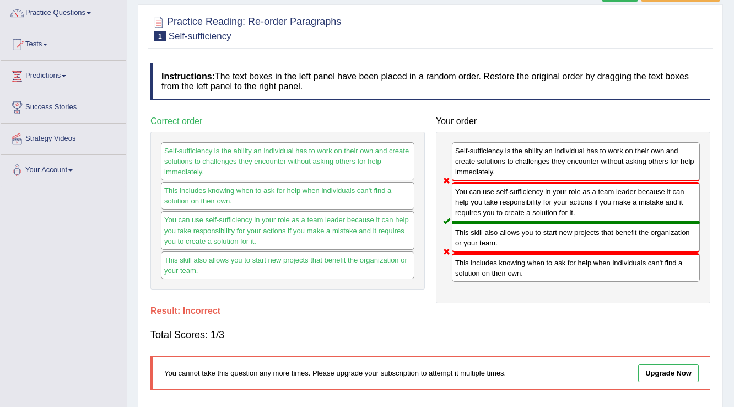
click at [692, 367] on link "Upgrade Now" at bounding box center [668, 373] width 61 height 18
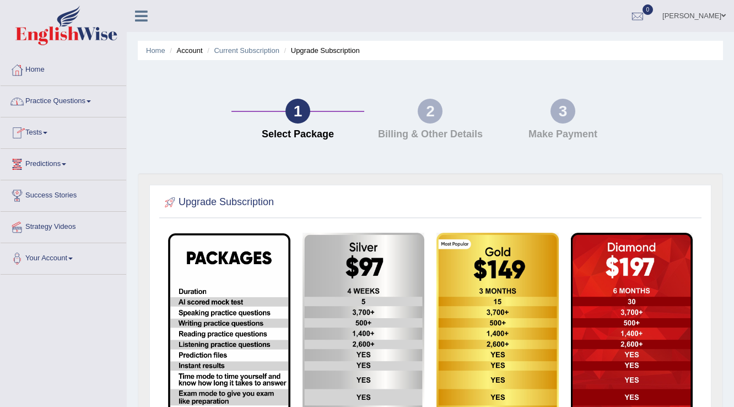
click at [88, 98] on link "Practice Questions" at bounding box center [64, 100] width 126 height 28
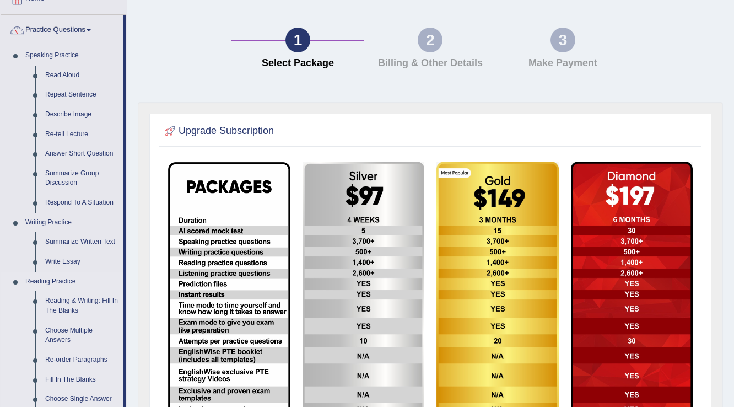
scroll to position [88, 0]
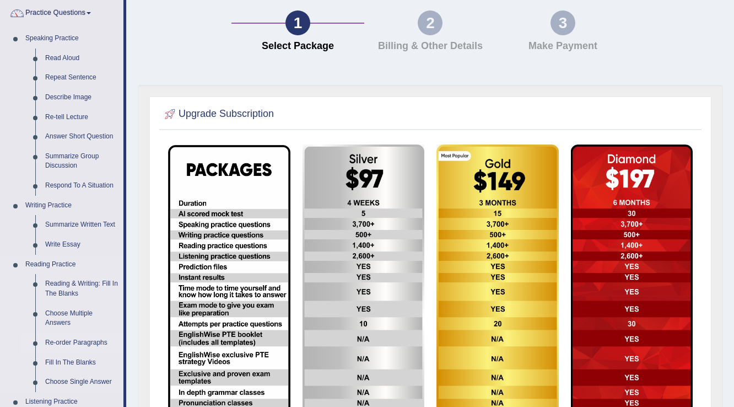
click at [73, 342] on link "Re-order Paragraphs" at bounding box center [81, 343] width 83 height 20
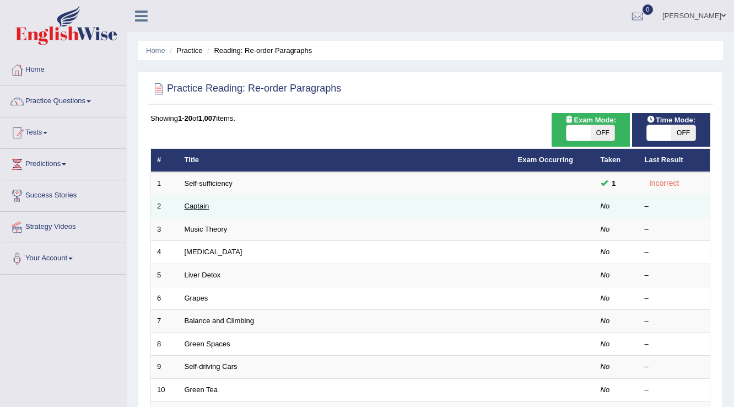
click at [195, 205] on link "Captain" at bounding box center [197, 206] width 25 height 8
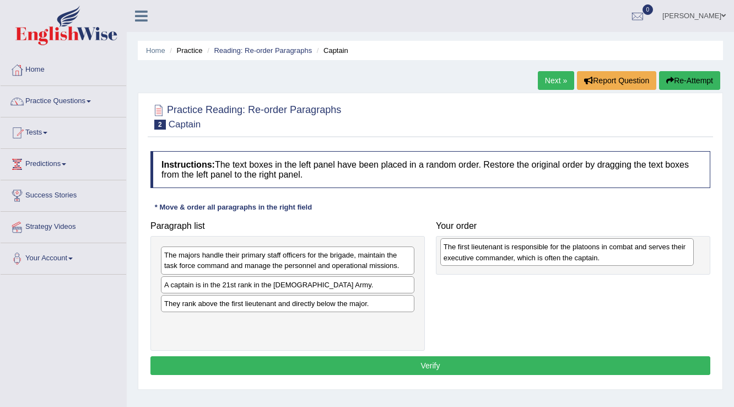
drag, startPoint x: 232, startPoint y: 329, endPoint x: 511, endPoint y: 255, distance: 289.2
click at [511, 255] on div "The first lieutenant is responsible for the platoons in combat and serves their…" at bounding box center [567, 252] width 254 height 28
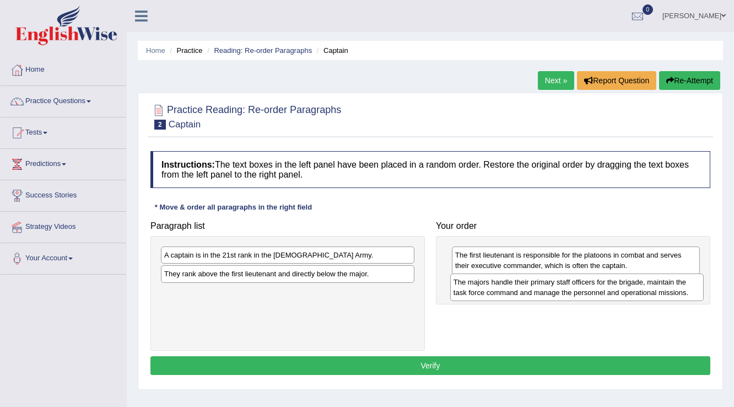
drag, startPoint x: 213, startPoint y: 256, endPoint x: 503, endPoint y: 283, distance: 290.7
click at [503, 283] on div "The majors handle their primary staff officers for the brigade, maintain the ta…" at bounding box center [577, 287] width 254 height 28
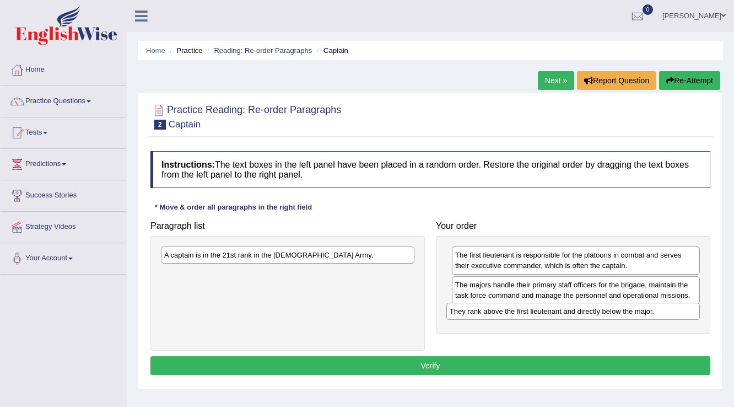
drag, startPoint x: 229, startPoint y: 273, endPoint x: 517, endPoint y: 310, distance: 289.5
click at [517, 310] on div "They rank above the first lieutenant and directly below the major." at bounding box center [574, 311] width 254 height 17
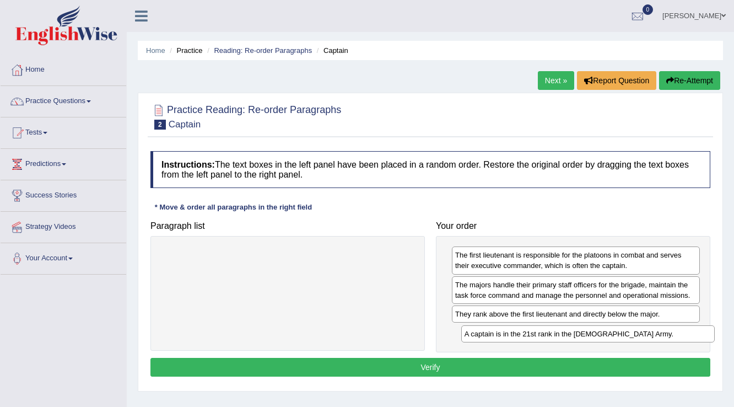
drag, startPoint x: 187, startPoint y: 256, endPoint x: 487, endPoint y: 335, distance: 310.6
click at [487, 335] on div "A captain is in the 21st rank in the [DEMOGRAPHIC_DATA] Army." at bounding box center [588, 333] width 254 height 17
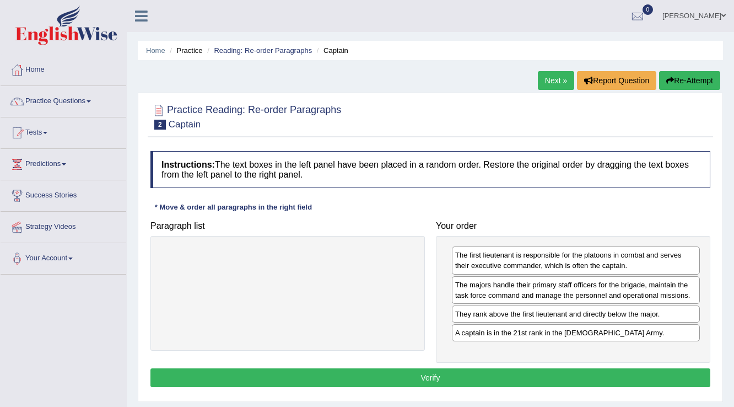
click at [479, 333] on div "A captain is in the 21st rank in the [DEMOGRAPHIC_DATA] Army." at bounding box center [576, 332] width 248 height 17
click at [410, 375] on button "Verify" at bounding box center [431, 377] width 560 height 19
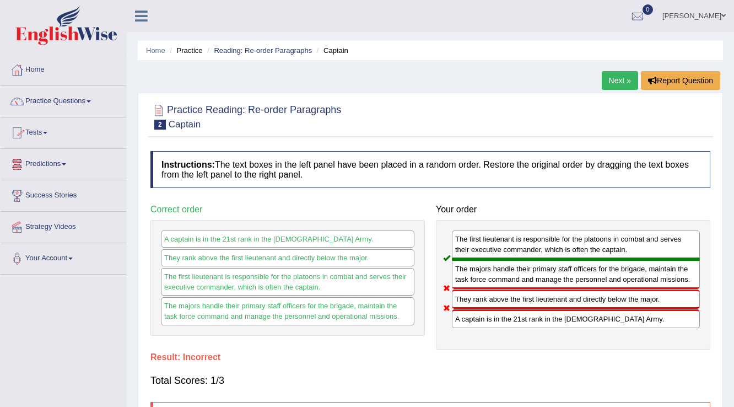
click at [89, 95] on link "Practice Questions" at bounding box center [64, 100] width 126 height 28
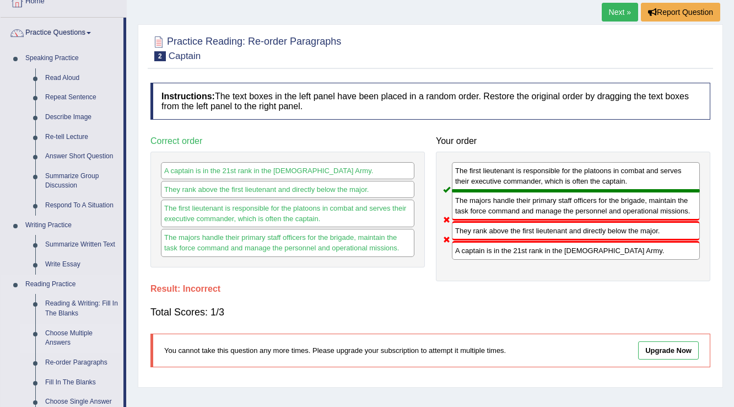
scroll to position [88, 0]
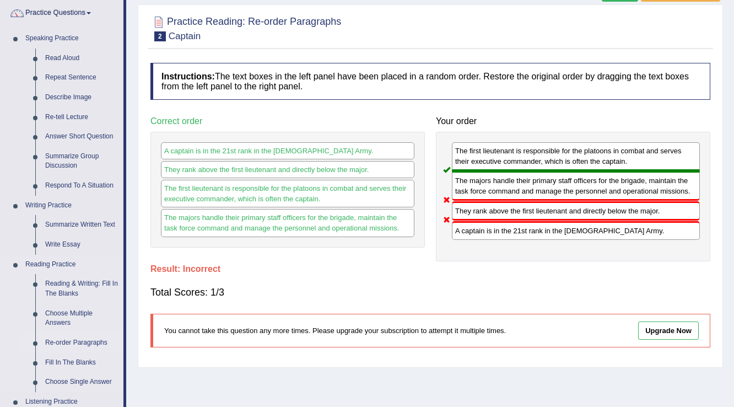
click at [93, 345] on link "Re-order Paragraphs" at bounding box center [81, 343] width 83 height 20
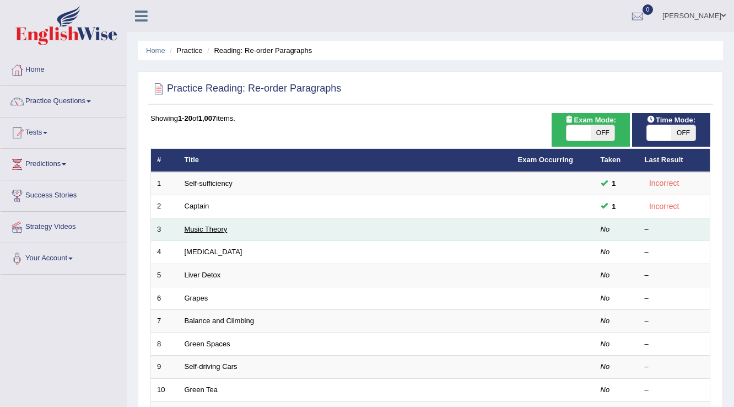
click at [218, 231] on link "Music Theory" at bounding box center [206, 229] width 43 height 8
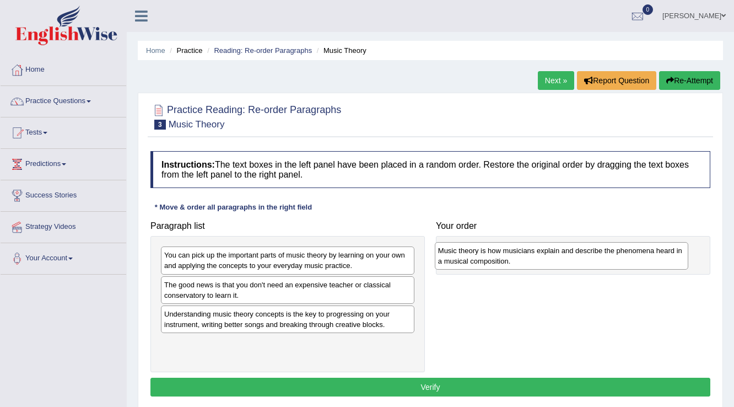
drag, startPoint x: 249, startPoint y: 319, endPoint x: 523, endPoint y: 256, distance: 281.1
click at [523, 256] on div "Music theory is how musicians explain and describe the phenomena heard in a mus…" at bounding box center [562, 256] width 254 height 28
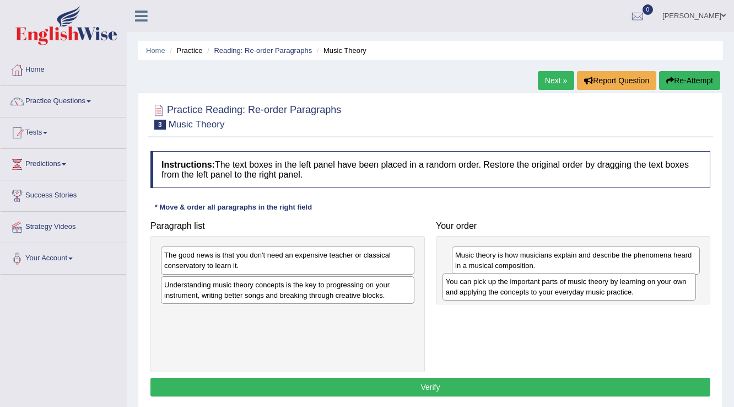
drag, startPoint x: 184, startPoint y: 260, endPoint x: 465, endPoint y: 287, distance: 283.0
click at [465, 287] on div "You can pick up the important parts of music theory by learning on your own and…" at bounding box center [570, 287] width 254 height 28
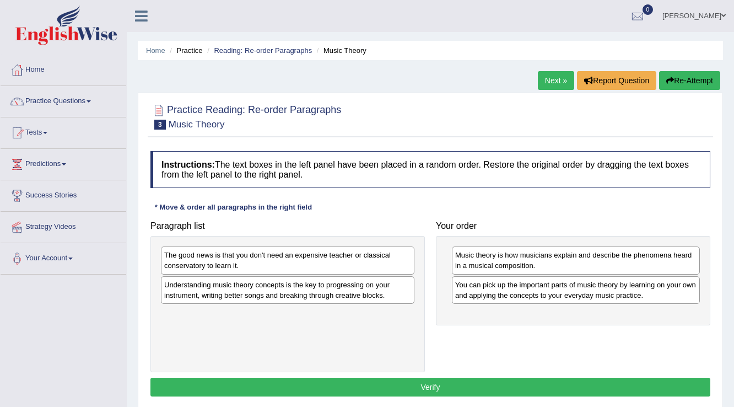
click at [217, 263] on div "The good news is that you don't need an expensive teacher or classical conserva…" at bounding box center [288, 260] width 254 height 28
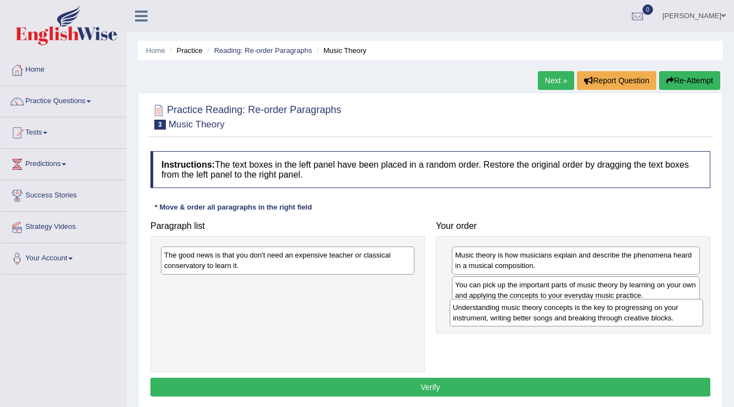
drag, startPoint x: 209, startPoint y: 290, endPoint x: 498, endPoint y: 313, distance: 289.8
click at [498, 313] on div "Understanding music theory concepts is the key to progressing on your instrumen…" at bounding box center [577, 313] width 254 height 28
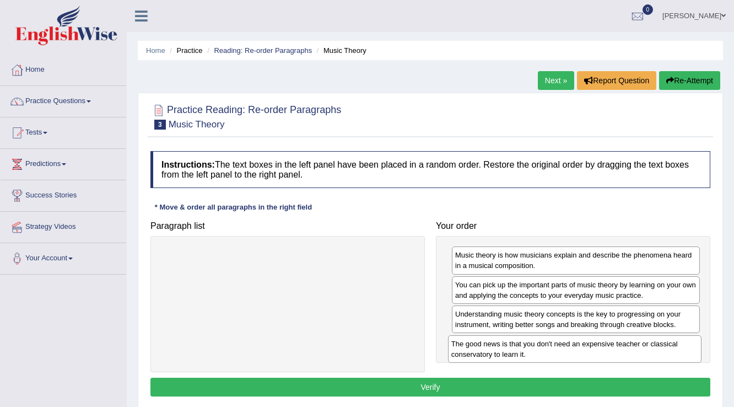
drag, startPoint x: 242, startPoint y: 254, endPoint x: 529, endPoint y: 342, distance: 300.6
click at [529, 342] on div "The good news is that you don't need an expensive teacher or classical conserva…" at bounding box center [575, 349] width 254 height 28
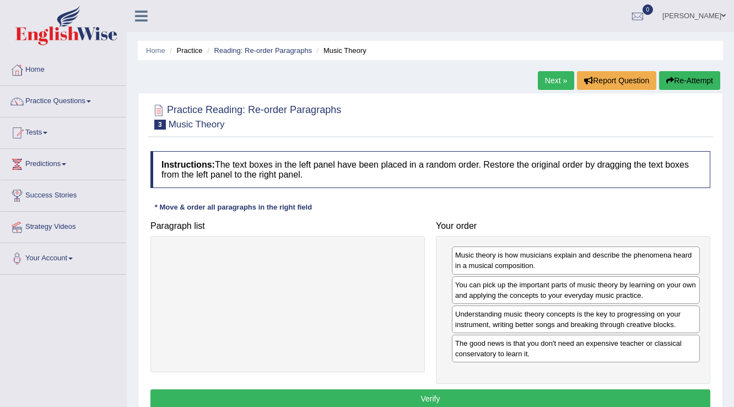
click at [395, 390] on button "Verify" at bounding box center [431, 398] width 560 height 19
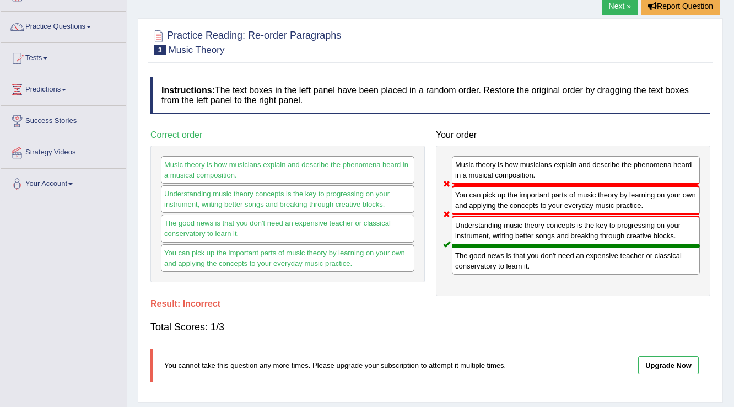
scroll to position [88, 0]
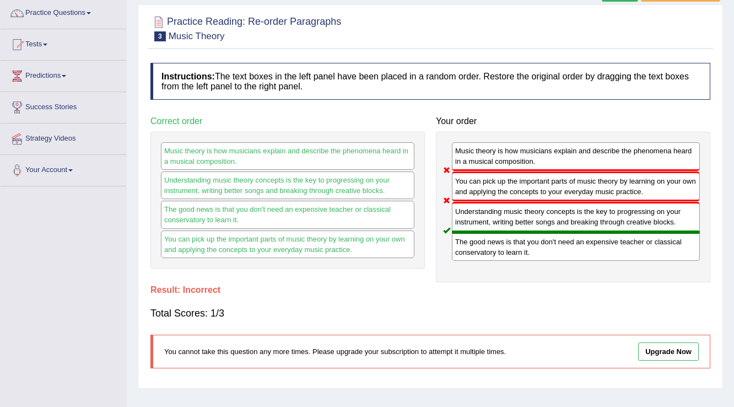
click at [65, 75] on link "Predictions" at bounding box center [64, 75] width 126 height 28
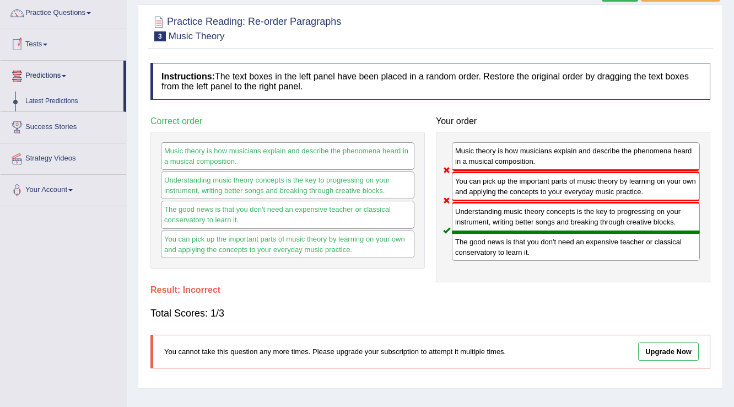
click at [43, 46] on link "Tests" at bounding box center [64, 43] width 126 height 28
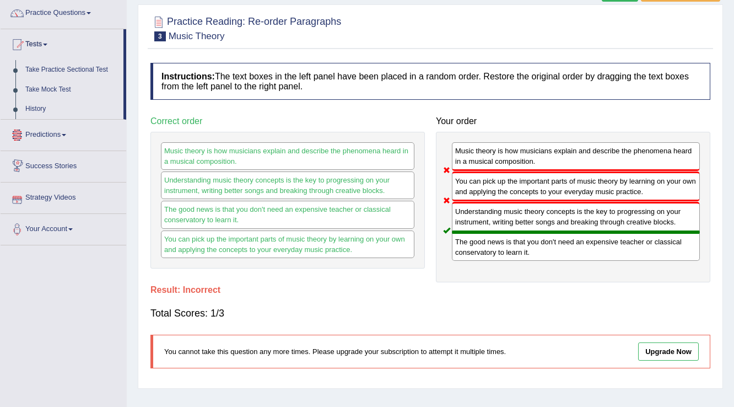
click at [66, 134] on span at bounding box center [64, 135] width 4 height 2
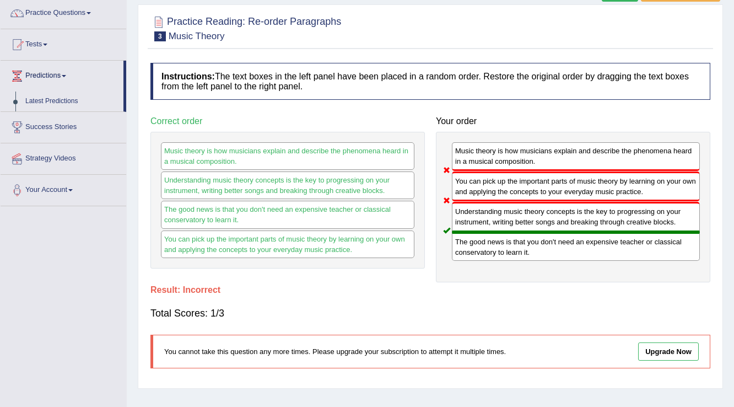
click at [666, 347] on link "Upgrade Now" at bounding box center [668, 351] width 61 height 18
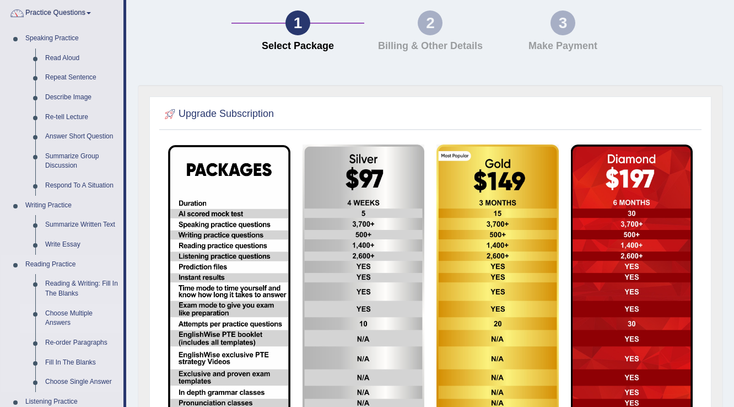
scroll to position [132, 0]
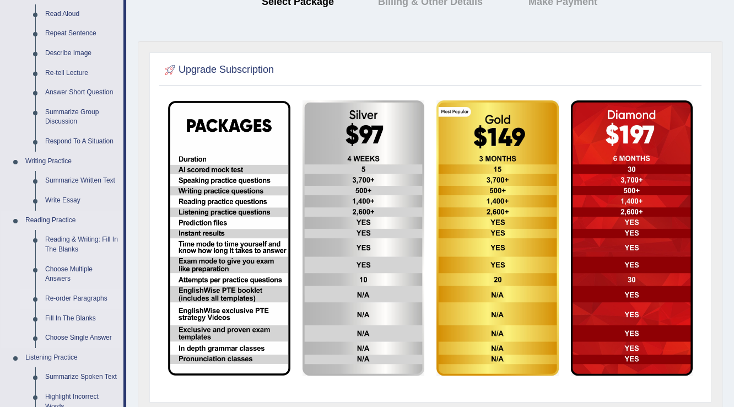
click at [98, 294] on link "Re-order Paragraphs" at bounding box center [81, 299] width 83 height 20
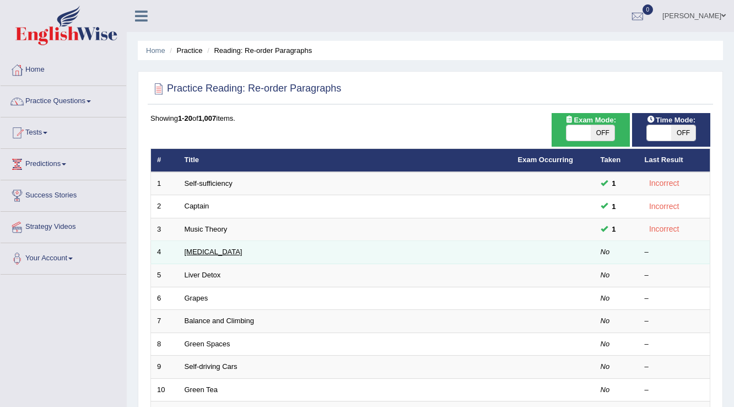
click at [194, 251] on link "[MEDICAL_DATA]" at bounding box center [214, 252] width 58 height 8
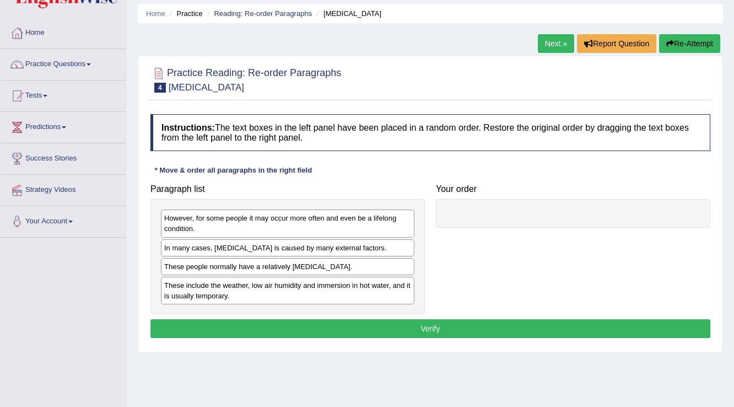
scroll to position [88, 0]
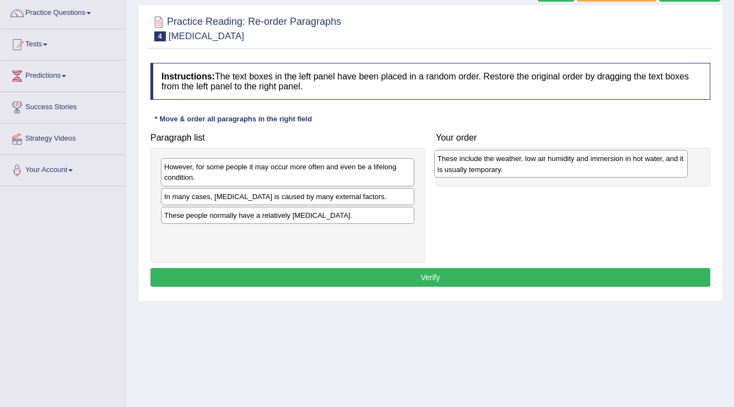
drag, startPoint x: 269, startPoint y: 243, endPoint x: 542, endPoint y: 169, distance: 283.4
click at [542, 169] on div "These include the weather, low air humidity and immersion in hot water, and it …" at bounding box center [561, 164] width 254 height 28
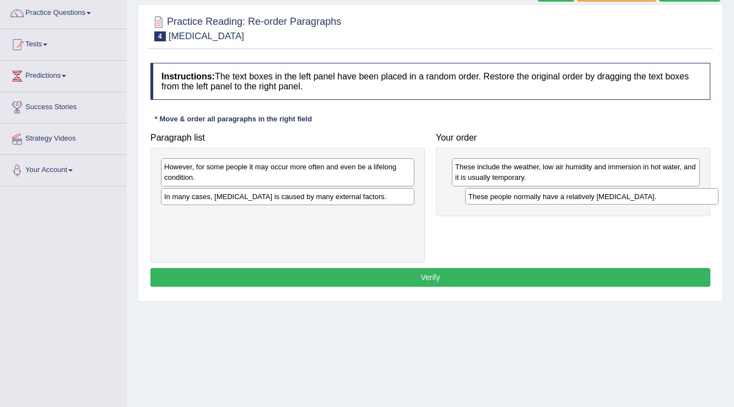
drag, startPoint x: 245, startPoint y: 216, endPoint x: 550, endPoint y: 197, distance: 304.9
click at [550, 197] on div "These people normally have a relatively sensitive skin." at bounding box center [592, 196] width 254 height 17
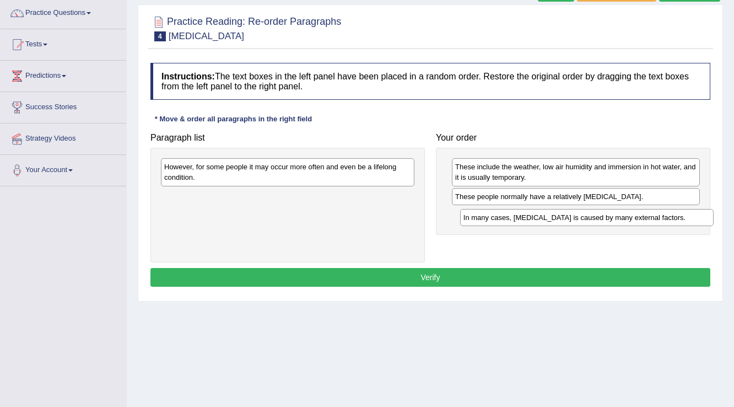
drag, startPoint x: 245, startPoint y: 198, endPoint x: 567, endPoint y: 209, distance: 322.1
click at [560, 214] on div "In many cases, dry skin is caused by many external factors." at bounding box center [587, 217] width 254 height 17
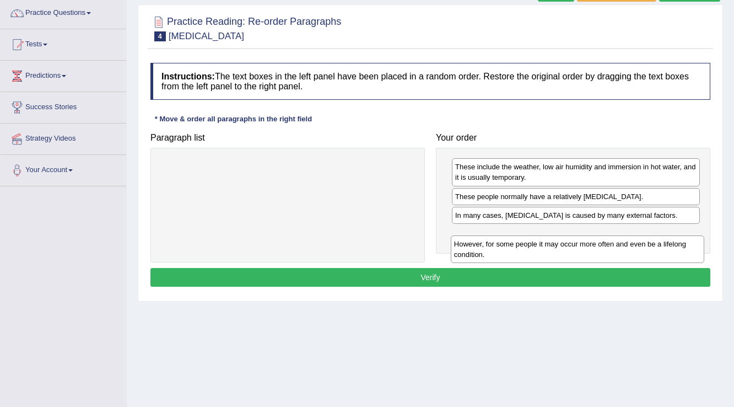
drag, startPoint x: 178, startPoint y: 164, endPoint x: 467, endPoint y: 241, distance: 300.1
click at [467, 241] on div "However, for some people it may occur more often and even be a lifelong conditi…" at bounding box center [578, 249] width 254 height 28
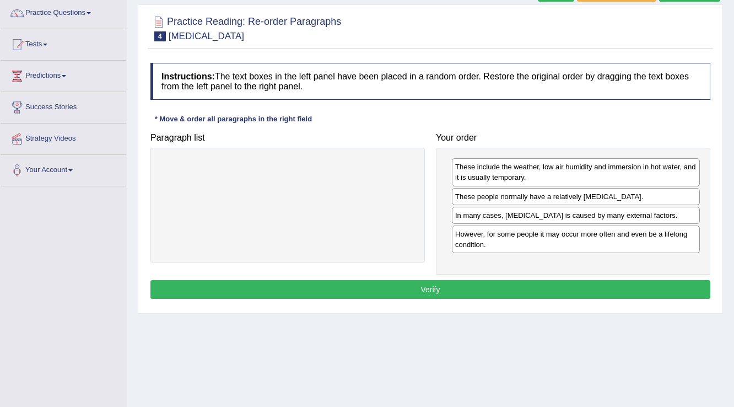
click at [381, 282] on button "Verify" at bounding box center [431, 289] width 560 height 19
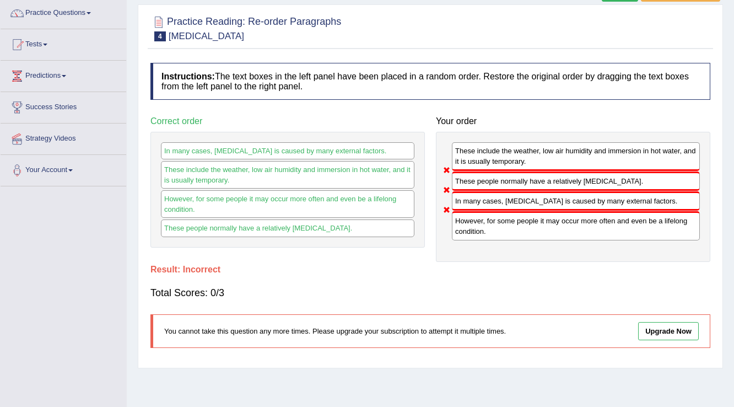
click at [84, 13] on link "Practice Questions" at bounding box center [64, 12] width 126 height 28
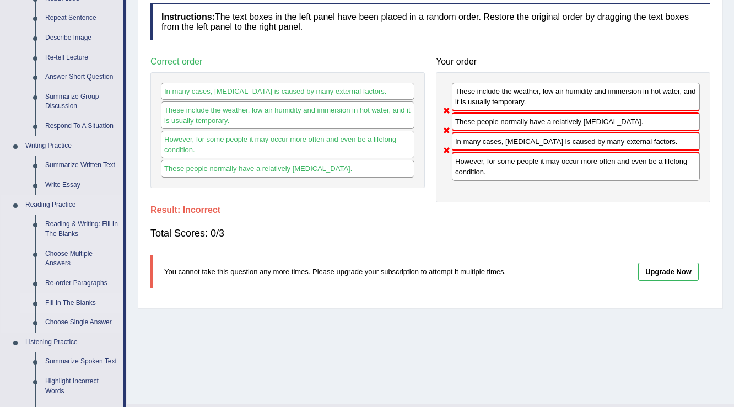
scroll to position [132, 0]
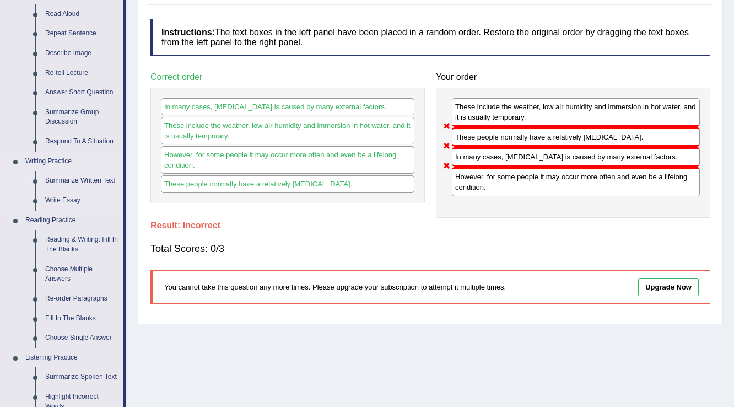
click at [84, 181] on link "Summarize Written Text" at bounding box center [81, 181] width 83 height 20
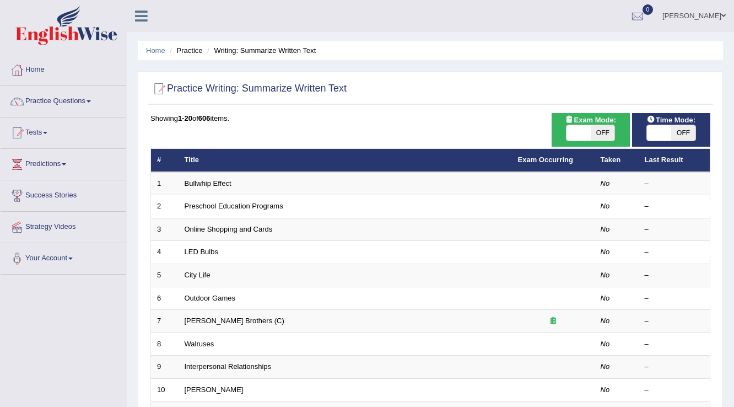
click at [88, 99] on link "Practice Questions" at bounding box center [64, 100] width 126 height 28
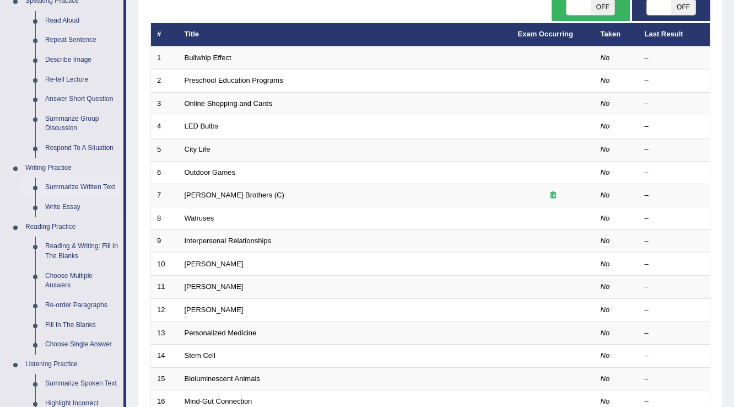
scroll to position [132, 0]
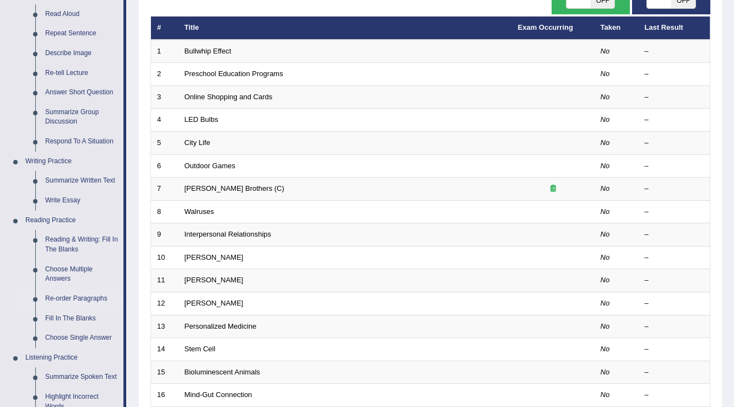
click at [77, 295] on link "Re-order Paragraphs" at bounding box center [81, 299] width 83 height 20
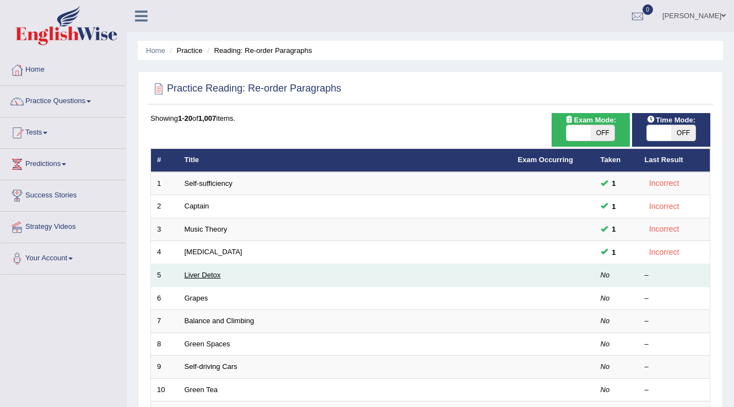
click at [206, 275] on link "Liver Detox" at bounding box center [203, 275] width 36 height 8
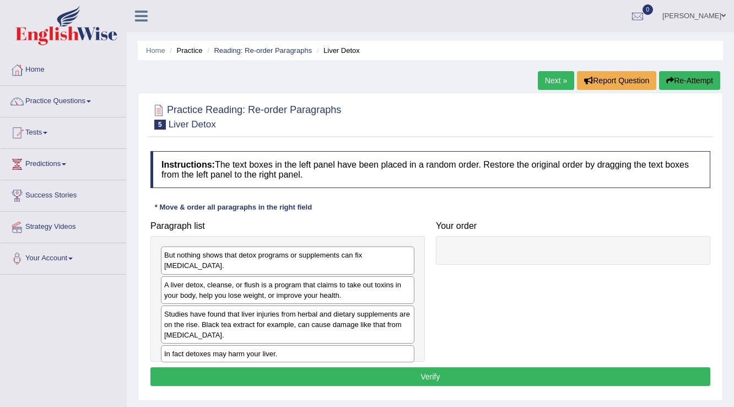
scroll to position [44, 0]
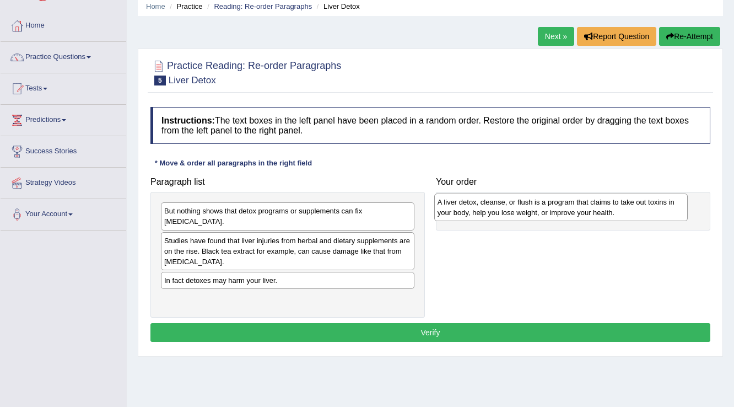
drag, startPoint x: 203, startPoint y: 238, endPoint x: 477, endPoint y: 211, distance: 275.4
click at [477, 211] on div "A liver detox, cleanse, or flush is a program that claims to take out toxins in…" at bounding box center [561, 208] width 254 height 28
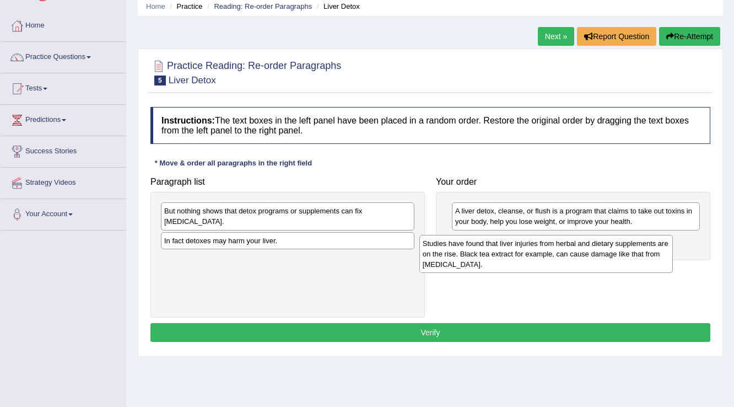
drag, startPoint x: 288, startPoint y: 240, endPoint x: 547, endPoint y: 254, distance: 258.9
click at [547, 254] on div "Studies have found that liver injuries from herbal and dietary supplements are …" at bounding box center [547, 254] width 254 height 38
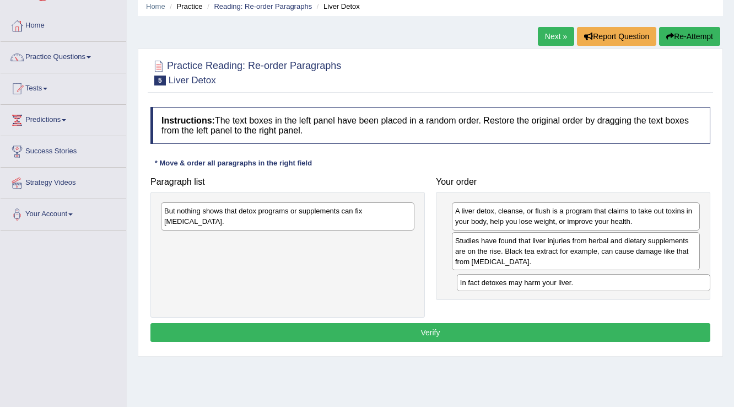
drag, startPoint x: 317, startPoint y: 225, endPoint x: 613, endPoint y: 278, distance: 300.7
click at [613, 278] on div "In fact detoxes may harm your liver." at bounding box center [584, 282] width 254 height 17
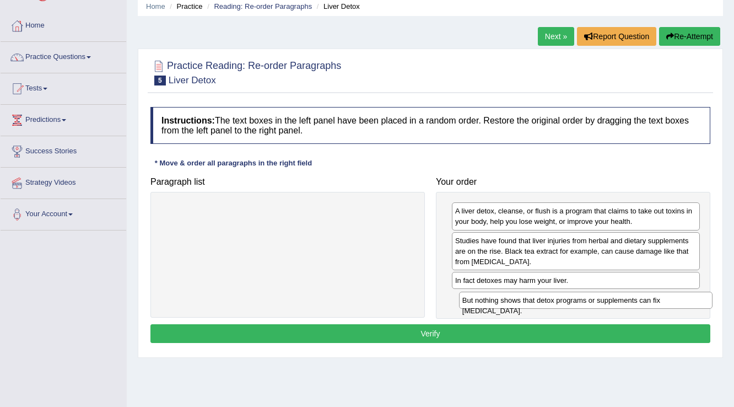
drag, startPoint x: 379, startPoint y: 211, endPoint x: 678, endPoint y: 300, distance: 311.3
click at [678, 300] on div "But nothing shows that detox programs or supplements can fix [MEDICAL_DATA]." at bounding box center [586, 300] width 254 height 17
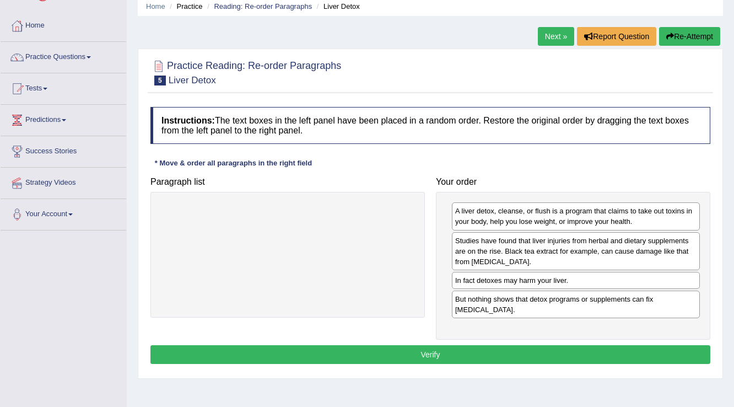
click at [512, 353] on button "Verify" at bounding box center [431, 354] width 560 height 19
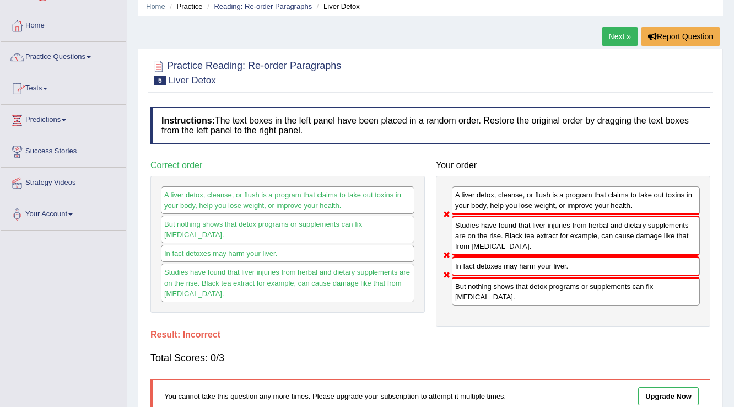
click at [602, 34] on link "Next »" at bounding box center [620, 36] width 36 height 19
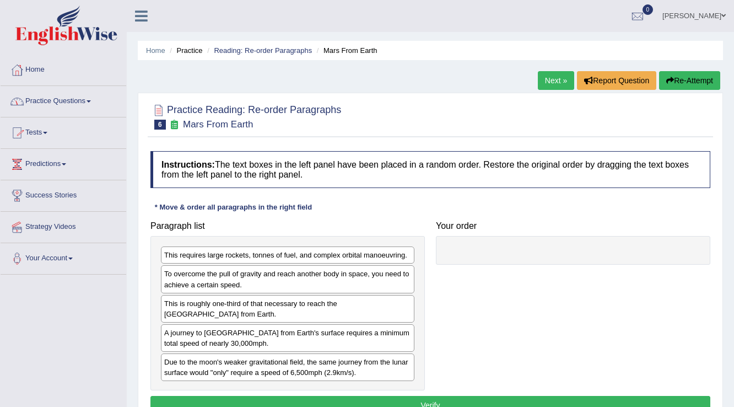
click at [87, 101] on link "Practice Questions" at bounding box center [64, 100] width 126 height 28
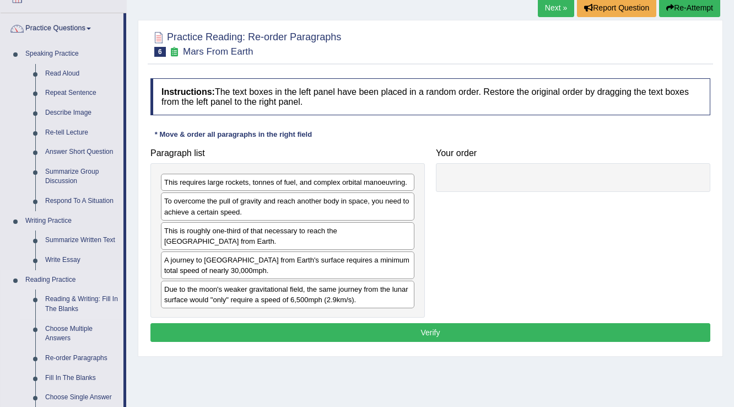
scroll to position [132, 0]
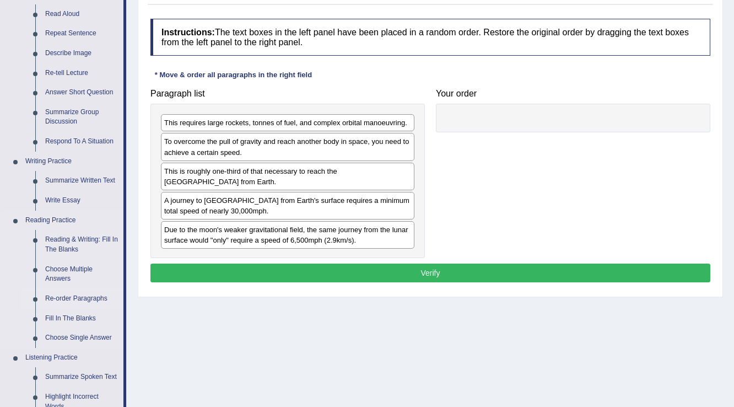
click at [73, 295] on link "Re-order Paragraphs" at bounding box center [81, 299] width 83 height 20
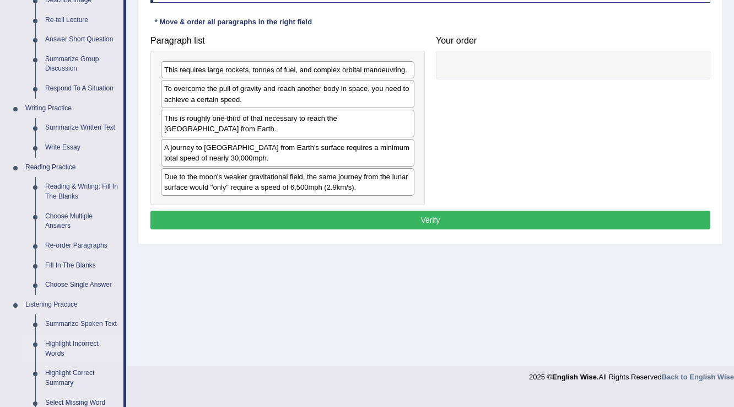
scroll to position [147, 0]
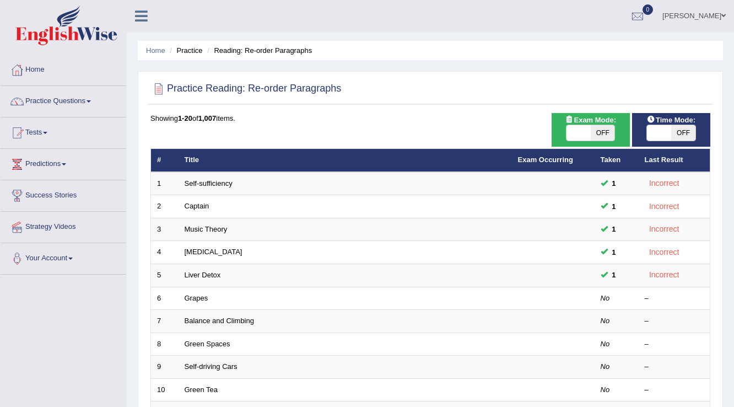
click at [91, 97] on link "Practice Questions" at bounding box center [64, 100] width 126 height 28
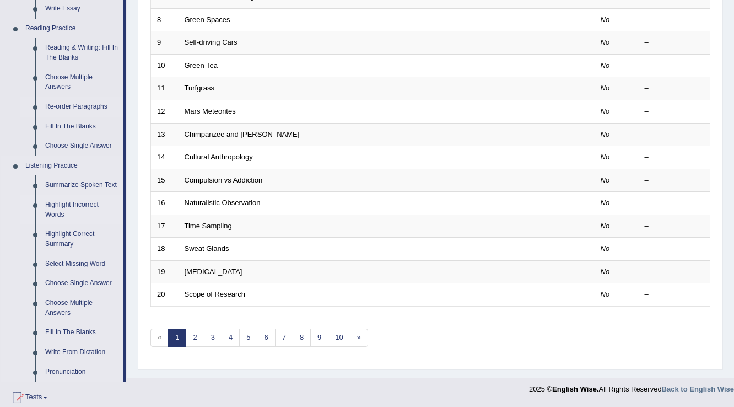
scroll to position [309, 0]
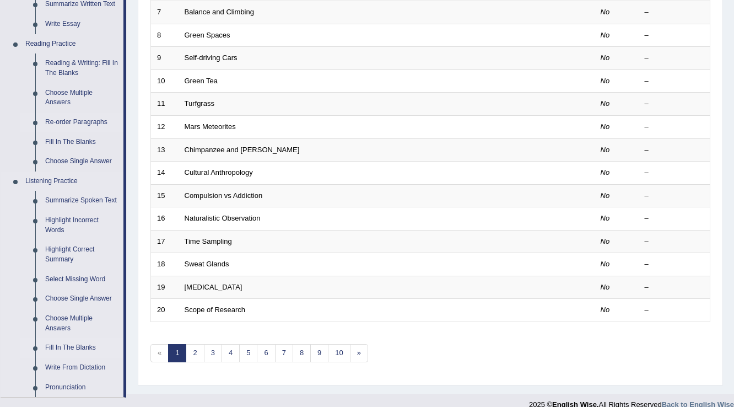
click at [90, 344] on link "Fill In The Blanks" at bounding box center [81, 348] width 83 height 20
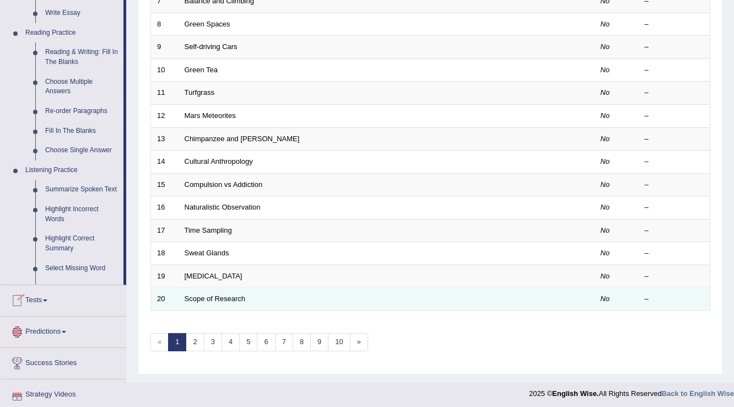
scroll to position [426, 0]
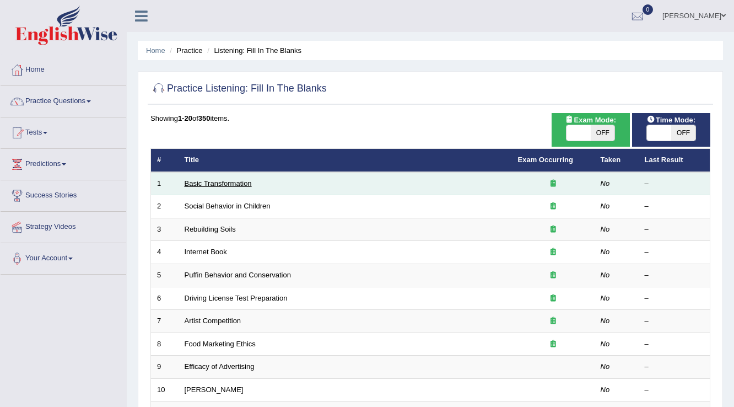
click at [227, 183] on link "Basic Transformation" at bounding box center [218, 183] width 67 height 8
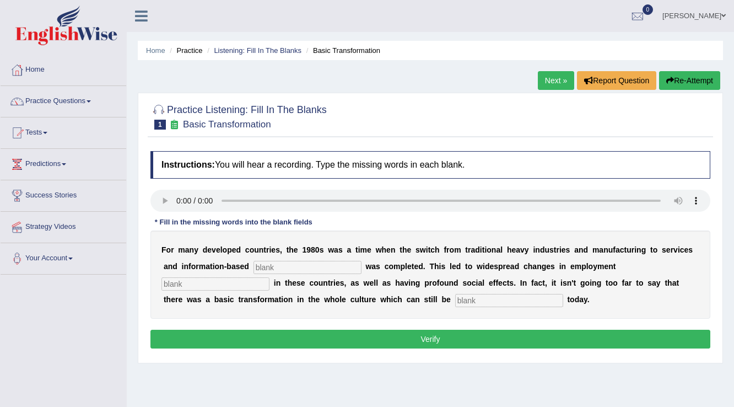
click at [307, 269] on input "text" at bounding box center [308, 267] width 108 height 13
click at [330, 268] on input "text" at bounding box center [308, 267] width 108 height 13
type input "interprize"
click at [175, 283] on input "text" at bounding box center [216, 283] width 108 height 13
type input "patren"
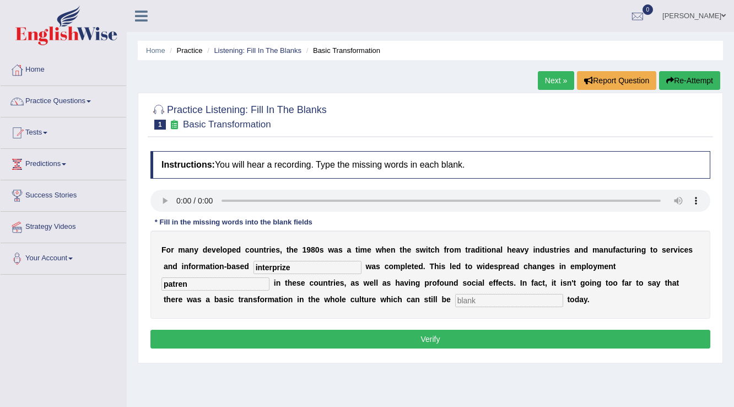
click at [489, 298] on input "text" at bounding box center [509, 300] width 108 height 13
type input "observe"
click at [419, 342] on button "Verify" at bounding box center [431, 339] width 560 height 19
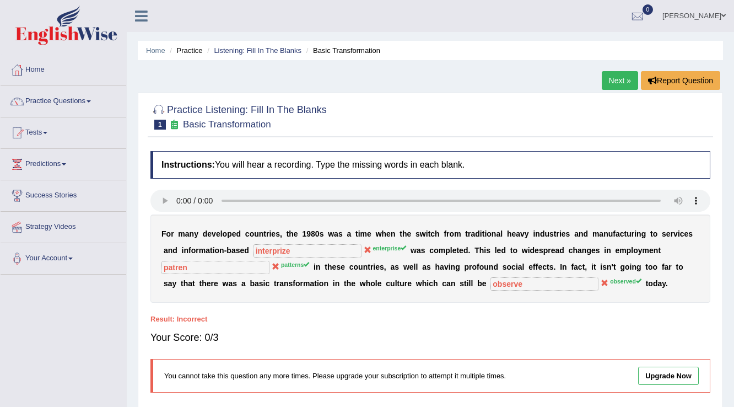
click at [615, 77] on link "Next »" at bounding box center [620, 80] width 36 height 19
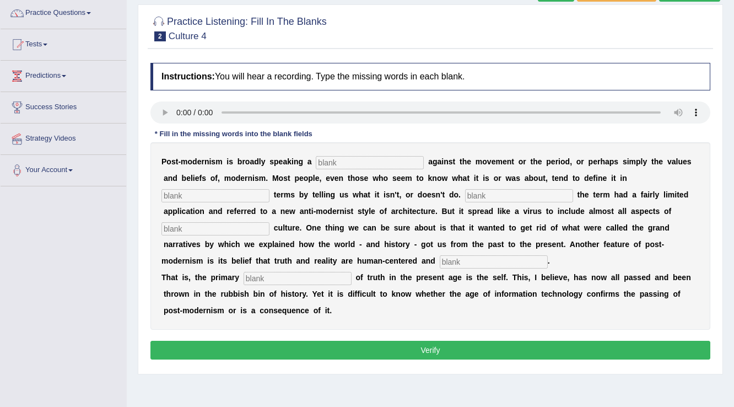
click at [333, 160] on input "text" at bounding box center [370, 162] width 108 height 13
click at [368, 152] on div "P o s t - m o d e r n i s m i s b r o a d l y s p e a k i n g a a g a i n s t t…" at bounding box center [431, 235] width 560 height 187
click at [368, 160] on input "text" at bounding box center [370, 162] width 108 height 13
click at [362, 160] on input "text" at bounding box center [370, 162] width 108 height 13
type input "reactiones"
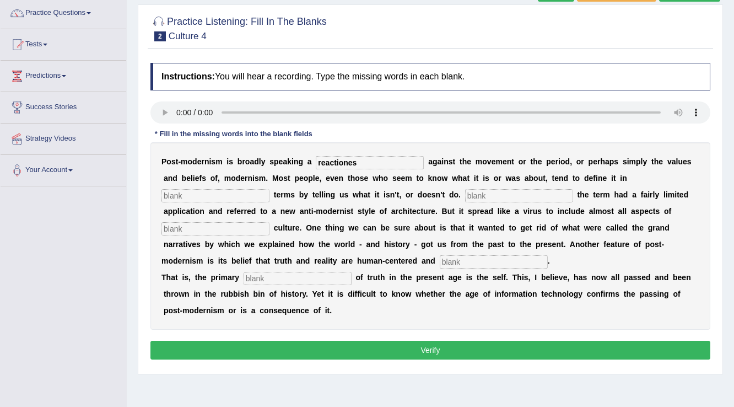
click at [207, 192] on input "text" at bounding box center [216, 195] width 108 height 13
type input "negtive"
click at [502, 191] on input "text" at bounding box center [519, 195] width 108 height 13
type input "contemtrory"
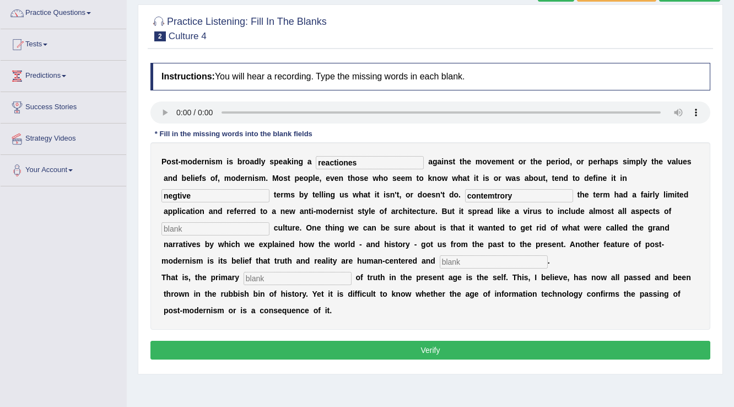
click at [221, 229] on input "text" at bounding box center [216, 228] width 108 height 13
type input "intecual"
click at [466, 263] on input "text" at bounding box center [494, 261] width 108 height 13
click at [529, 196] on input "contemtrory" at bounding box center [519, 195] width 108 height 13
click at [451, 262] on input "text" at bounding box center [494, 261] width 108 height 13
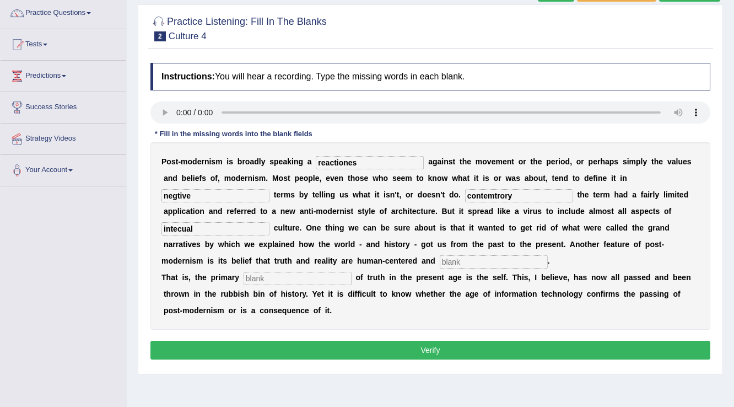
click at [447, 260] on input "text" at bounding box center [494, 261] width 108 height 13
type input "internal"
click at [218, 224] on input "intecual" at bounding box center [216, 228] width 108 height 13
click at [201, 227] on input "intecual" at bounding box center [216, 228] width 108 height 13
type input "i"
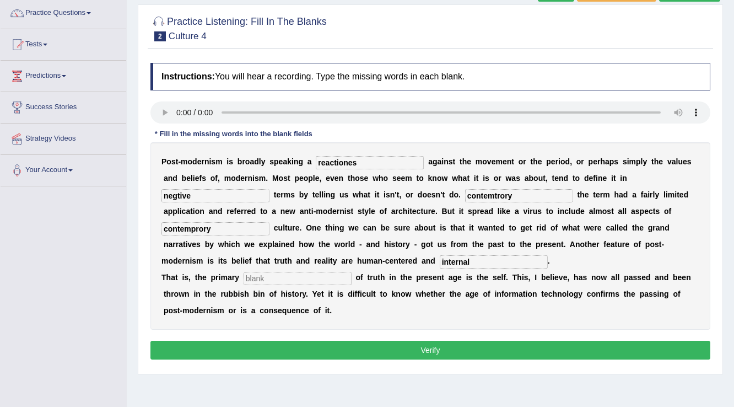
type input "contemprory"
click at [527, 198] on input "contemtrory" at bounding box center [519, 195] width 108 height 13
type input "c"
click at [361, 159] on input "reactiones" at bounding box center [370, 162] width 108 height 13
type input "reaction"
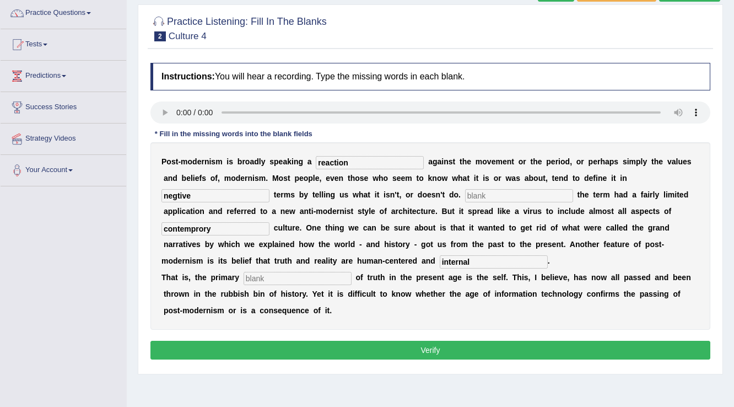
click at [496, 192] on input "text" at bounding box center [519, 195] width 108 height 13
type input "intecley"
click at [271, 276] on input "text" at bounding box center [298, 278] width 108 height 13
type input "source"
click at [499, 196] on input "intecley" at bounding box center [519, 195] width 108 height 13
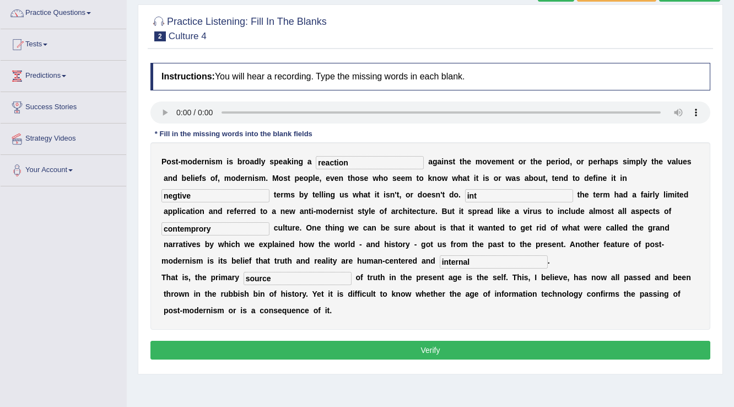
click at [479, 195] on input "int" at bounding box center [519, 195] width 108 height 13
type input "intanlly"
click at [393, 346] on button "Verify" at bounding box center [431, 350] width 560 height 19
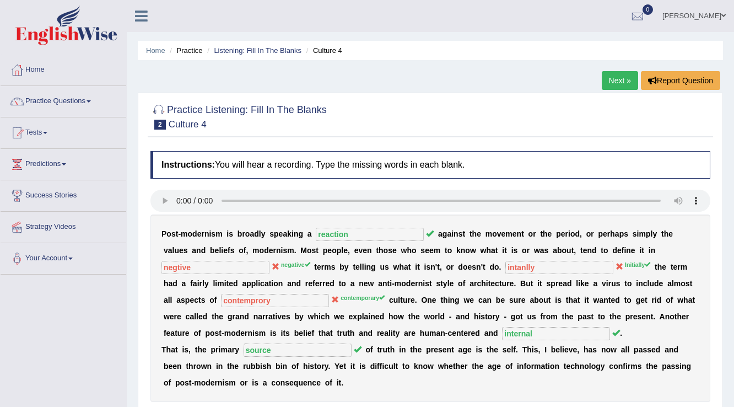
click at [619, 77] on link "Next »" at bounding box center [620, 80] width 36 height 19
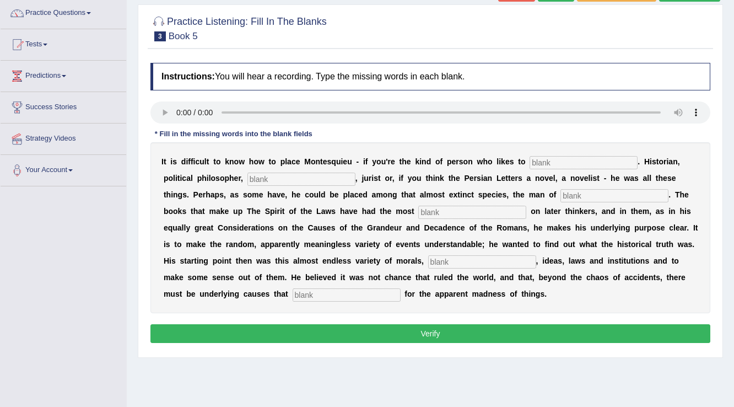
click at [598, 192] on input "text" at bounding box center [615, 195] width 108 height 13
type input "letters"
click at [450, 210] on input "text" at bounding box center [472, 212] width 108 height 13
type input "infuless"
click at [443, 263] on input "text" at bounding box center [482, 261] width 108 height 13
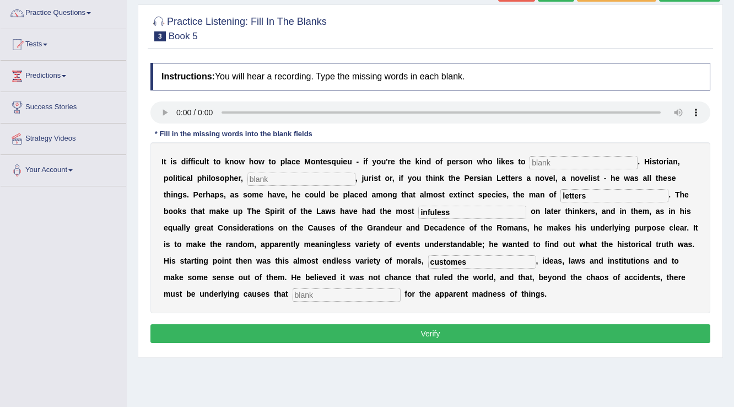
type input "customes"
click at [366, 295] on input "text" at bounding box center [347, 294] width 108 height 13
type input "account"
click at [462, 212] on input "infuless" at bounding box center [472, 212] width 108 height 13
type input "influens"
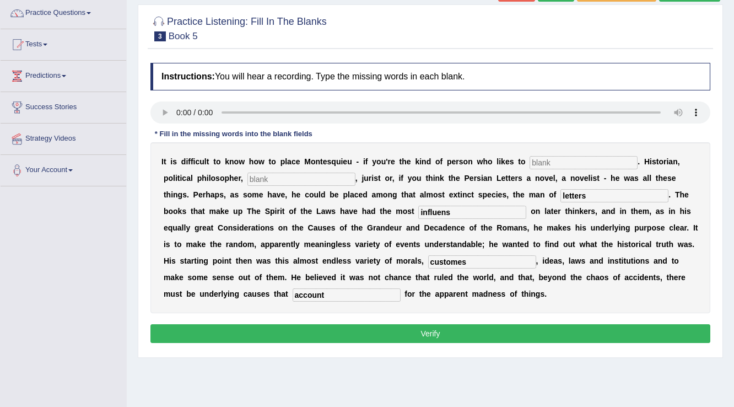
click at [559, 163] on input "text" at bounding box center [584, 162] width 108 height 13
type input "catagaroioze"
click at [265, 179] on input "text" at bounding box center [302, 179] width 108 height 13
click at [270, 178] on input "socil" at bounding box center [302, 179] width 108 height 13
type input "socilegest"
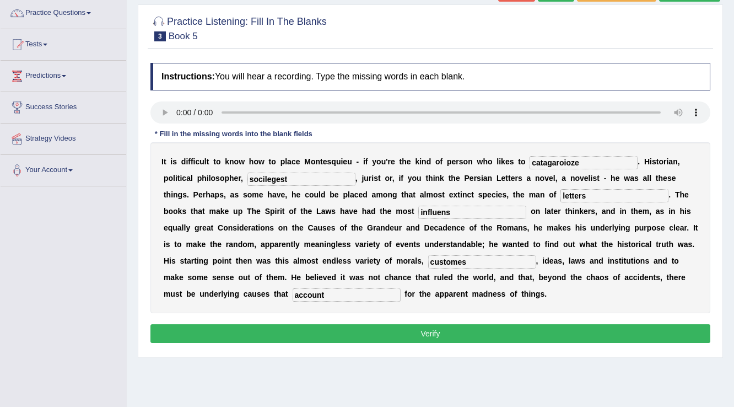
click at [463, 328] on button "Verify" at bounding box center [431, 333] width 560 height 19
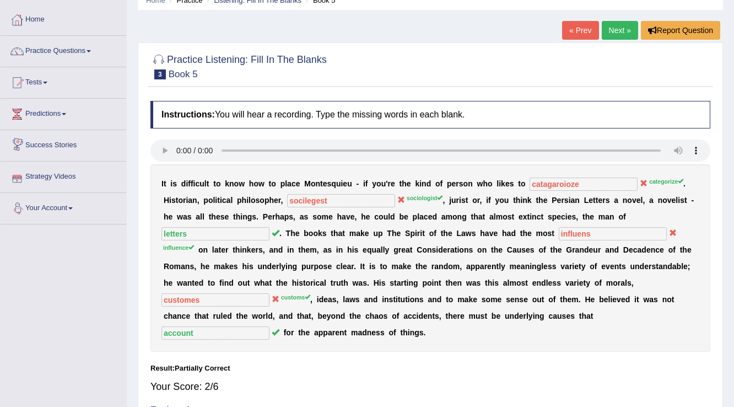
scroll to position [44, 0]
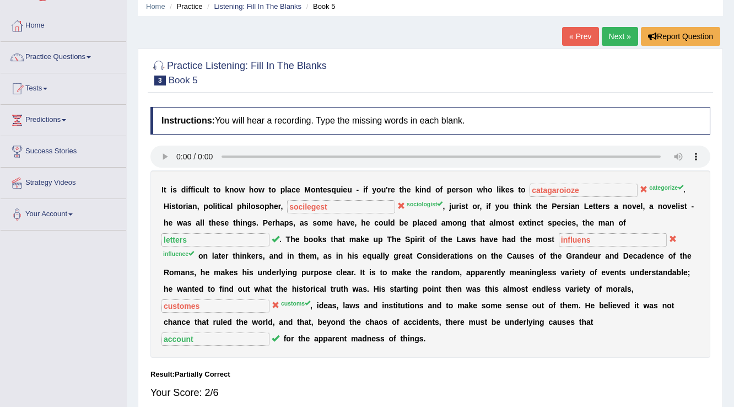
drag, startPoint x: 615, startPoint y: 25, endPoint x: 620, endPoint y: 33, distance: 8.9
click at [620, 33] on div "Home Practice Listening: Fill In The Blanks Book 5 « Prev Next » Report Questio…" at bounding box center [431, 276] width 608 height 641
click at [620, 33] on link "Next »" at bounding box center [620, 36] width 36 height 19
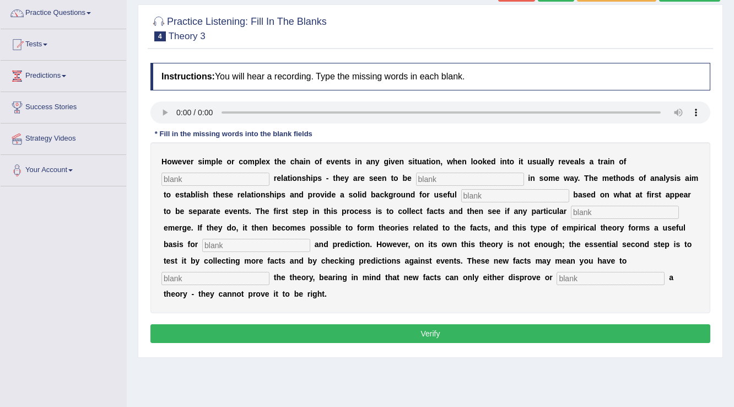
click at [202, 275] on input "text" at bounding box center [216, 278] width 108 height 13
type input "modify"
click at [606, 280] on input "text" at bounding box center [611, 278] width 108 height 13
type input "supported"
click at [234, 243] on input "text" at bounding box center [256, 245] width 108 height 13
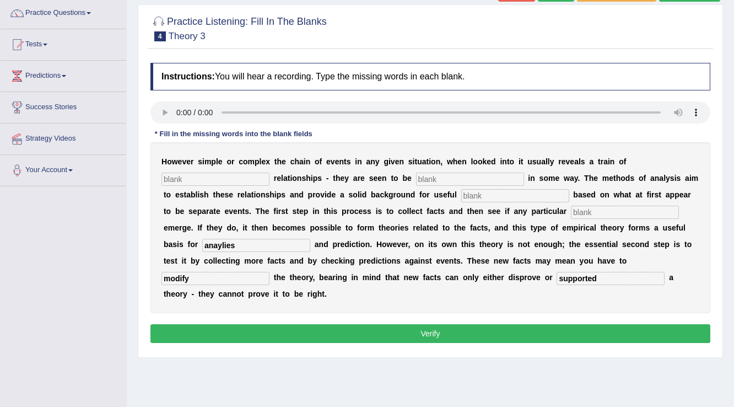
type input "anaylies"
click at [643, 214] on input "text" at bounding box center [625, 212] width 108 height 13
type input "pathens"
click at [507, 192] on input "text" at bounding box center [515, 195] width 108 height 13
type input "genaralzation"
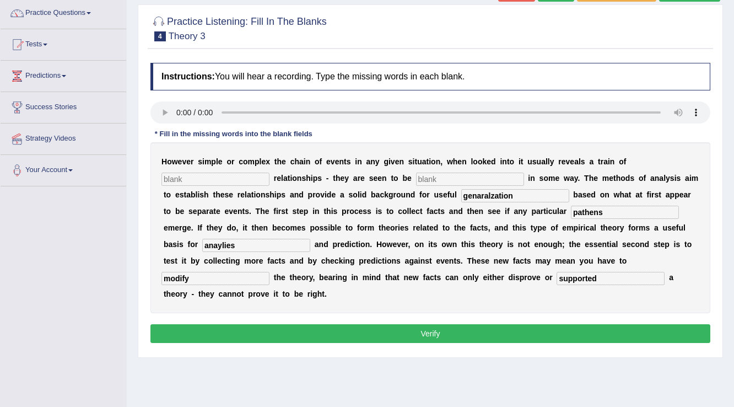
click at [449, 176] on input "text" at bounding box center [470, 179] width 108 height 13
type input "link"
click at [200, 178] on input "text" at bounding box center [216, 179] width 108 height 13
type input "cause"
click at [475, 334] on button "Verify" at bounding box center [431, 333] width 560 height 19
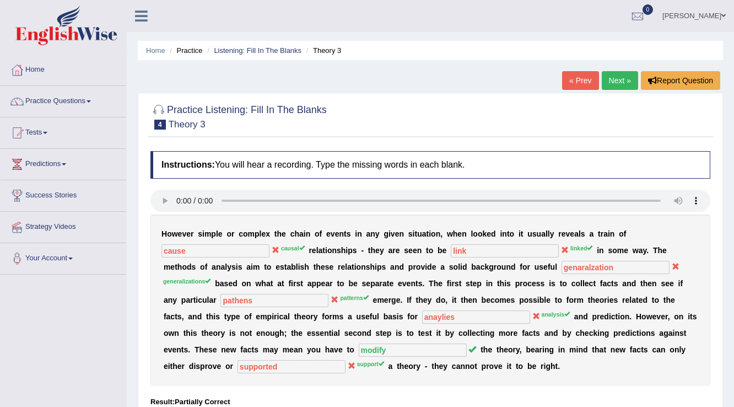
click at [615, 77] on link "Next »" at bounding box center [620, 80] width 36 height 19
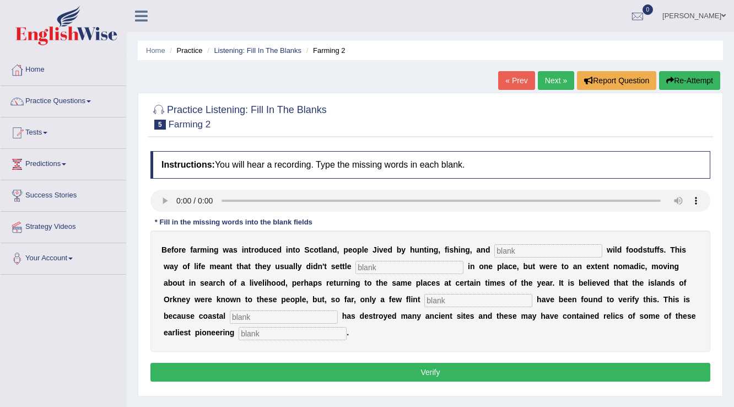
click at [513, 252] on input "text" at bounding box center [549, 250] width 108 height 13
click at [523, 247] on input "text" at bounding box center [549, 250] width 108 height 13
click at [509, 250] on input "text" at bounding box center [549, 250] width 108 height 13
type input "gathering"
click at [395, 266] on input "text" at bounding box center [410, 267] width 108 height 13
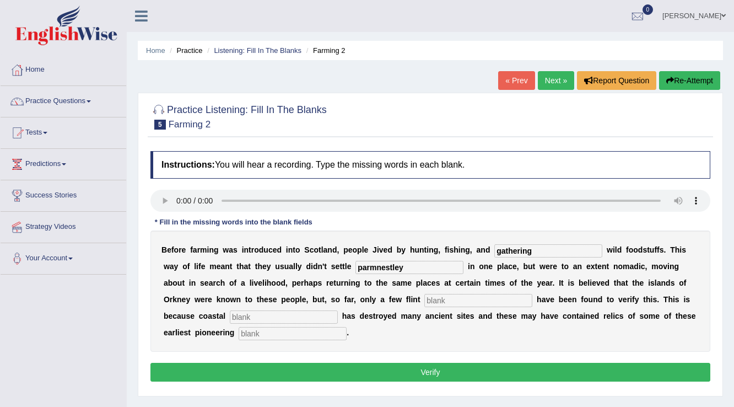
click at [390, 264] on input "parmnestley" at bounding box center [410, 267] width 108 height 13
type input "parmneatley"
click at [432, 297] on input "text" at bounding box center [478, 300] width 108 height 13
type input "tools"
click at [254, 336] on input "text" at bounding box center [293, 333] width 108 height 13
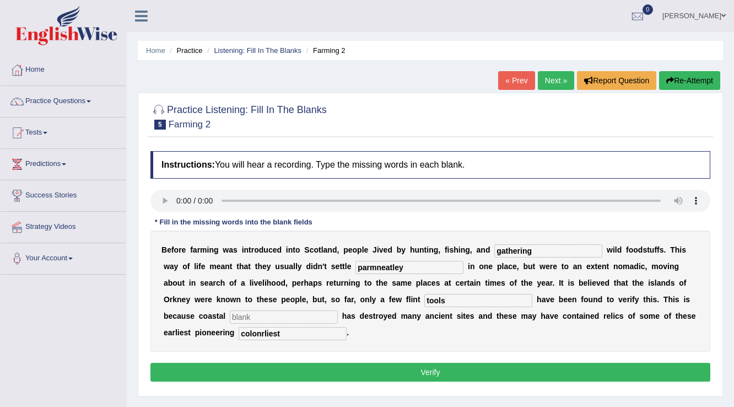
type input "colonrliest"
click at [243, 313] on input "text" at bounding box center [284, 316] width 108 height 13
type input "arozen"
click at [466, 367] on button "Verify" at bounding box center [431, 372] width 560 height 19
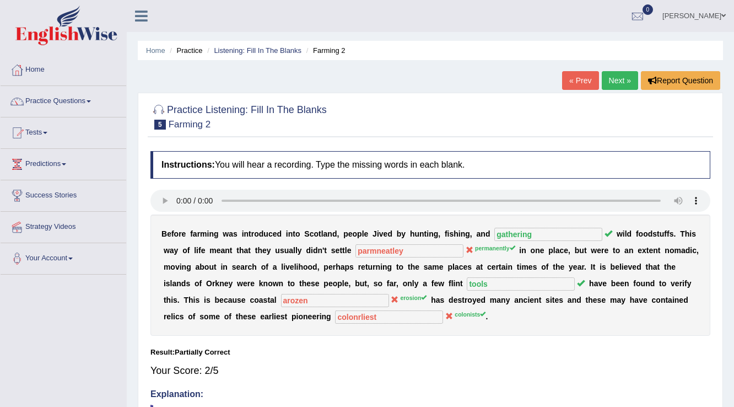
click at [612, 84] on link "Next »" at bounding box center [620, 80] width 36 height 19
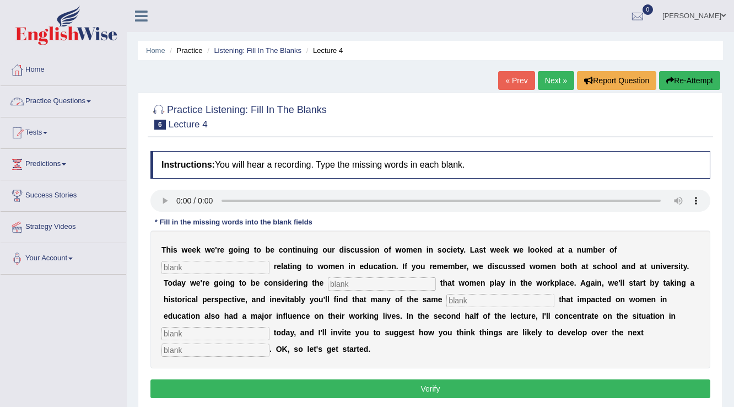
click at [93, 98] on link "Practice Questions" at bounding box center [64, 100] width 126 height 28
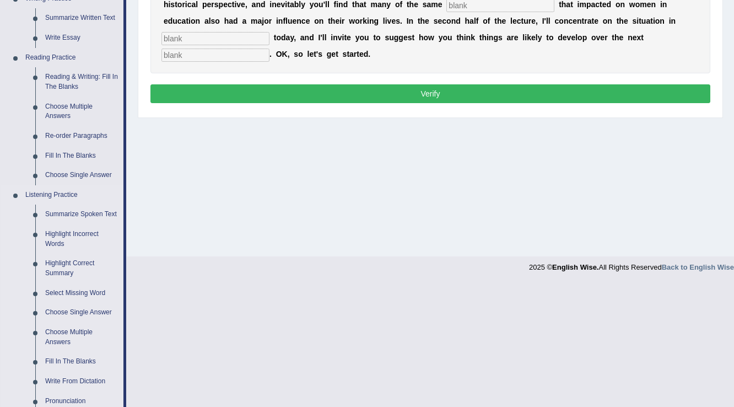
scroll to position [353, 0]
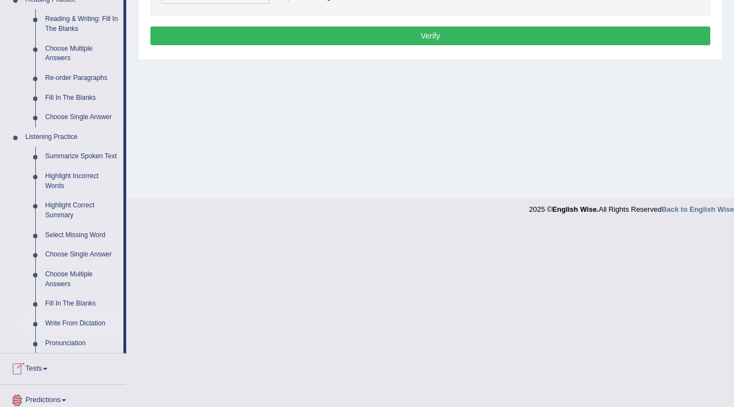
click at [76, 320] on link "Write From Dictation" at bounding box center [81, 324] width 83 height 20
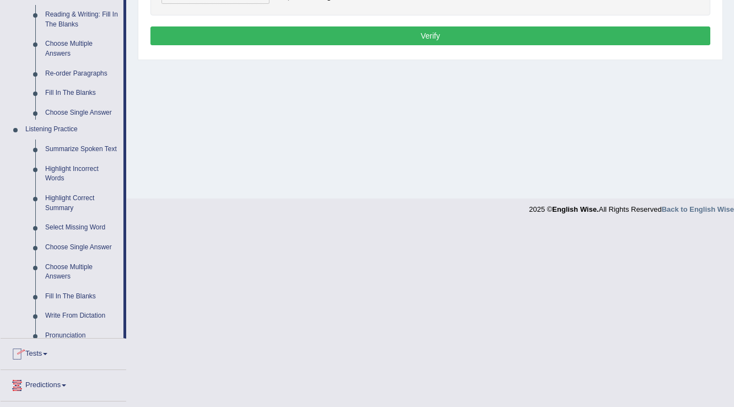
scroll to position [172, 0]
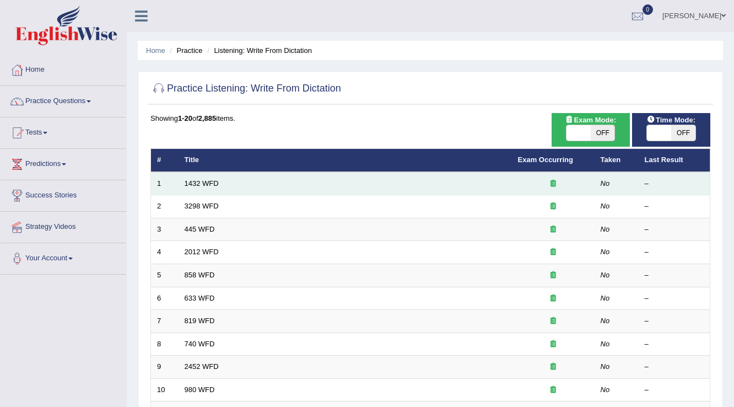
click at [157, 185] on td "1" at bounding box center [165, 183] width 28 height 23
click at [234, 184] on td "1432 WFD" at bounding box center [346, 183] width 334 height 23
click at [201, 184] on link "1432 WFD" at bounding box center [202, 183] width 34 height 8
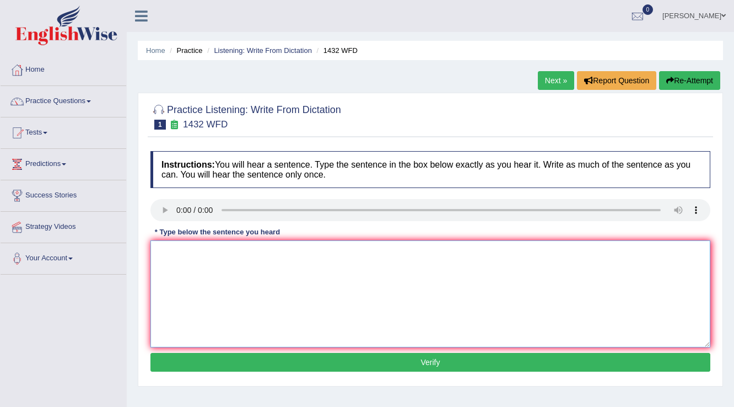
click at [168, 247] on textarea at bounding box center [431, 293] width 560 height 107
type textarea "m"
type textarea "More phycailley activty more benifacilly for your health."
click at [293, 366] on button "Verify" at bounding box center [431, 362] width 560 height 19
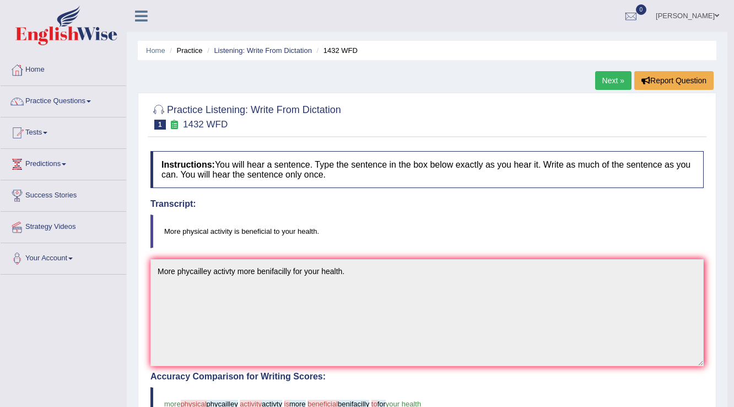
click at [87, 104] on link "Practice Questions" at bounding box center [64, 100] width 126 height 28
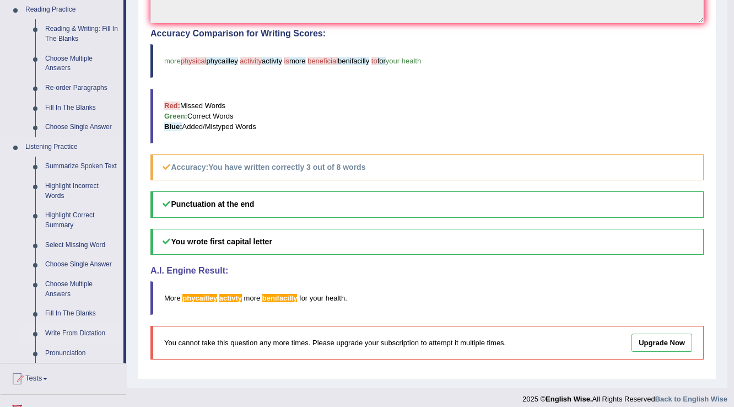
scroll to position [397, 0]
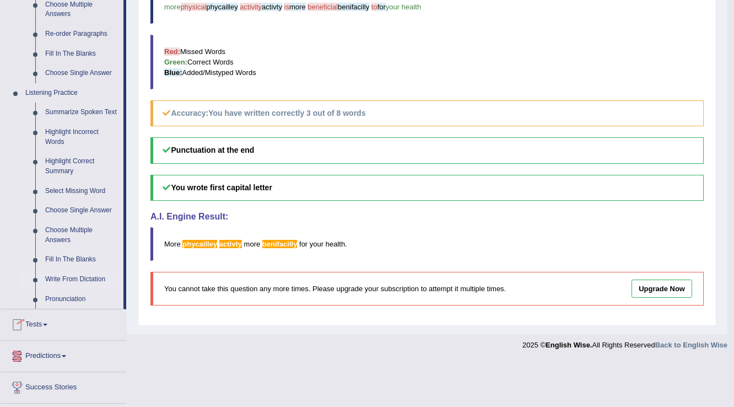
click at [93, 282] on link "Write From Dictation" at bounding box center [81, 280] width 83 height 20
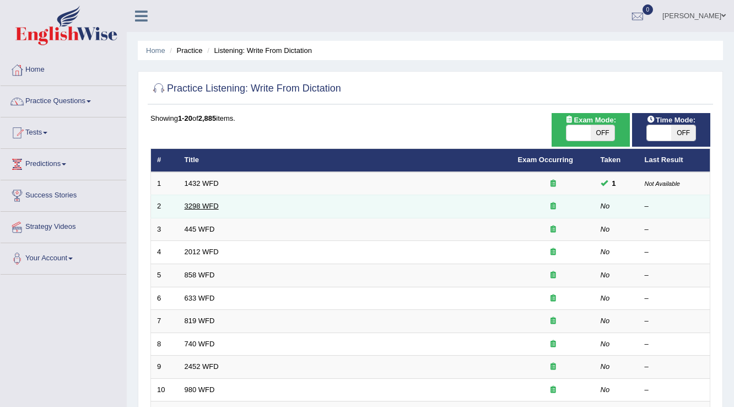
click at [187, 205] on link "3298 WFD" at bounding box center [202, 206] width 34 height 8
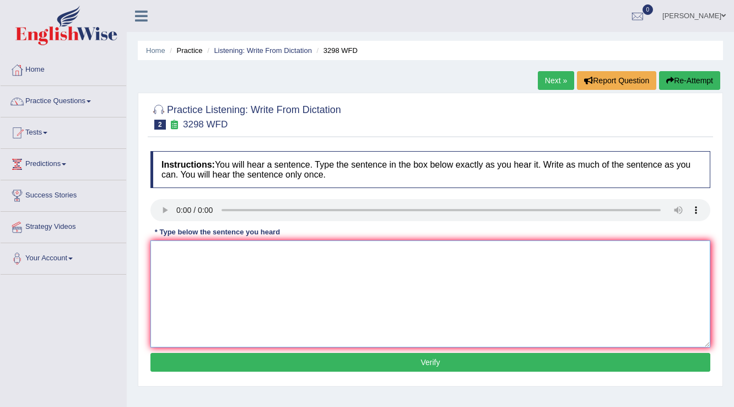
click at [159, 246] on textarea at bounding box center [431, 293] width 560 height 107
type textarea "animal behaviore similar human."
click at [276, 351] on div "Instructions: You will hear a sentence. Type the sentence in the box below exac…" at bounding box center [431, 263] width 566 height 235
click at [276, 362] on button "Verify" at bounding box center [431, 362] width 560 height 19
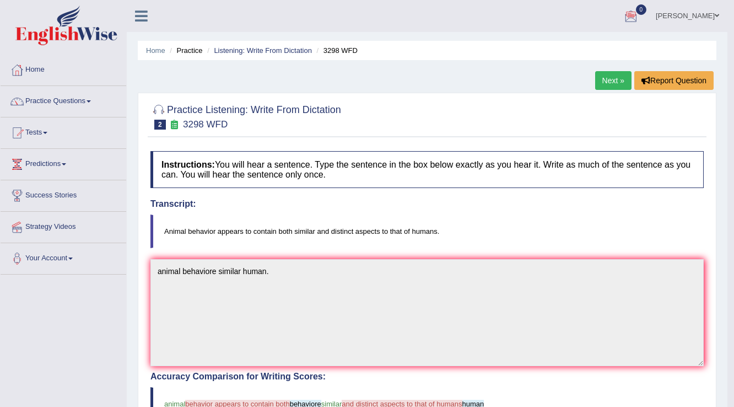
click at [605, 82] on link "Next »" at bounding box center [613, 80] width 36 height 19
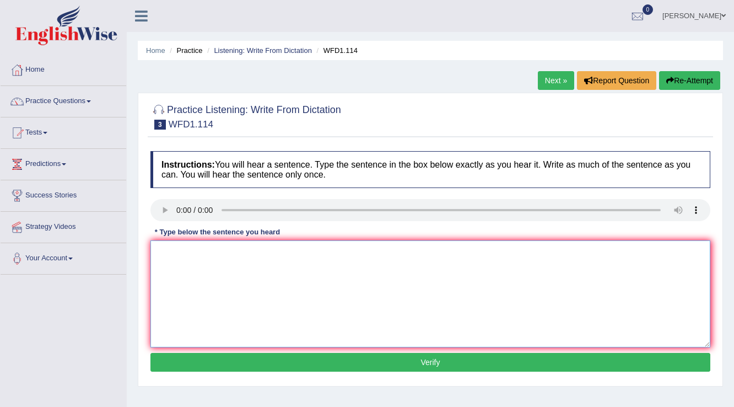
click at [185, 262] on textarea at bounding box center [431, 293] width 560 height 107
click at [201, 249] on textarea at bounding box center [431, 293] width 560 height 107
click at [156, 257] on textarea at bounding box center [431, 293] width 560 height 107
click at [207, 252] on textarea "the authours" at bounding box center [431, 293] width 560 height 107
click at [252, 253] on textarea "the authours ealerer" at bounding box center [431, 293] width 560 height 107
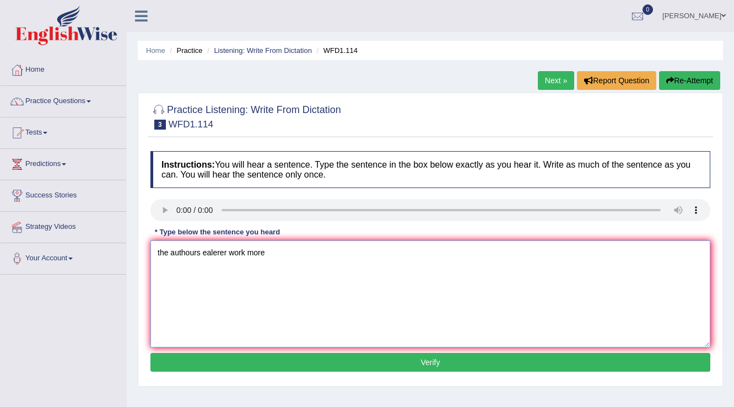
click at [268, 252] on textarea "the authours ealerer work more" at bounding box center [431, 293] width 560 height 107
type textarea "the authours ealerer work more experimental."
click at [381, 358] on button "Verify" at bounding box center [431, 362] width 560 height 19
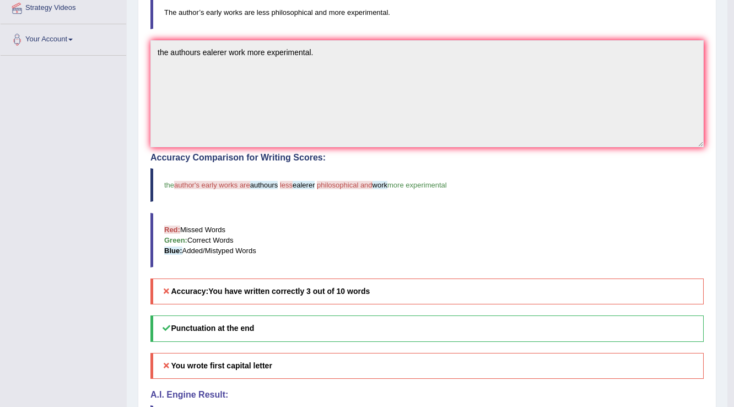
scroll to position [44, 0]
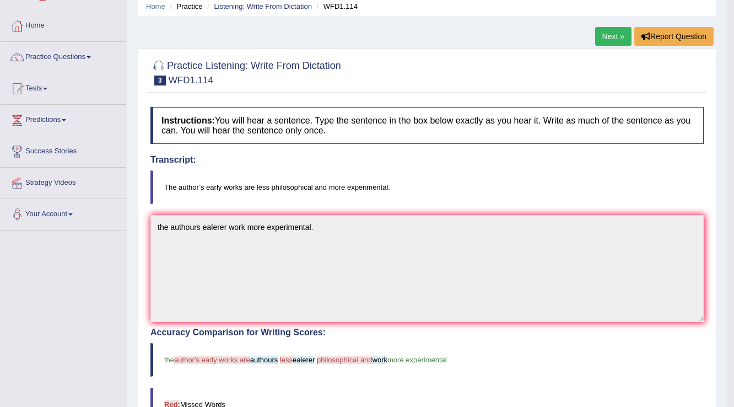
click at [602, 37] on link "Next »" at bounding box center [613, 36] width 36 height 19
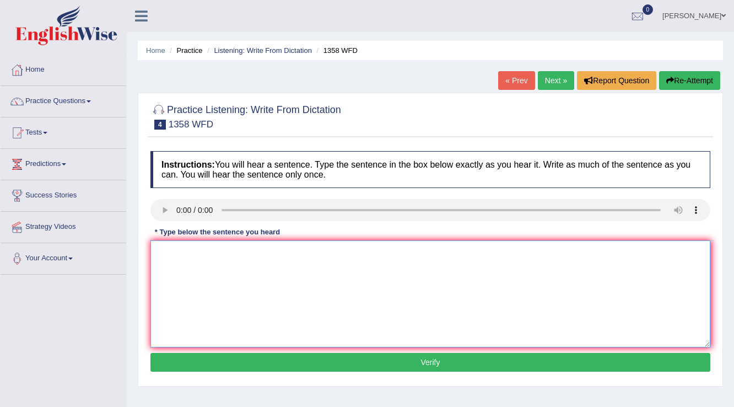
click at [158, 265] on textarea at bounding box center [431, 293] width 560 height 107
click at [214, 251] on textarea "comuuncation" at bounding box center [431, 293] width 560 height 107
type textarea "comuuncation skill very important in recent years."
click at [397, 367] on button "Verify" at bounding box center [431, 362] width 560 height 19
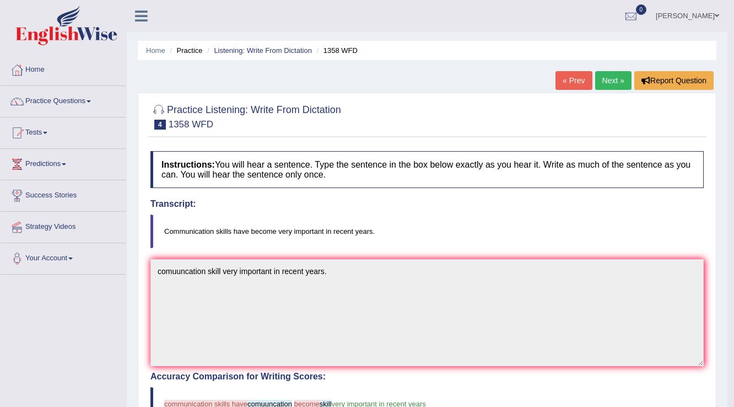
click at [616, 73] on link "Next »" at bounding box center [613, 80] width 36 height 19
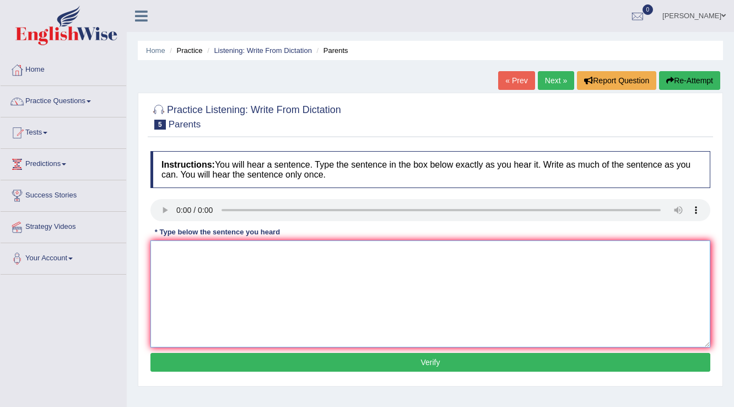
click at [170, 255] on textarea at bounding box center [431, 293] width 560 height 107
click at [163, 250] on textarea at bounding box center [431, 293] width 560 height 107
click at [165, 251] on textarea at bounding box center [431, 293] width 560 height 107
click at [185, 249] on textarea "parents involved in" at bounding box center [431, 293] width 560 height 107
click at [249, 254] on textarea "parents [DATE] involved in" at bounding box center [431, 293] width 560 height 107
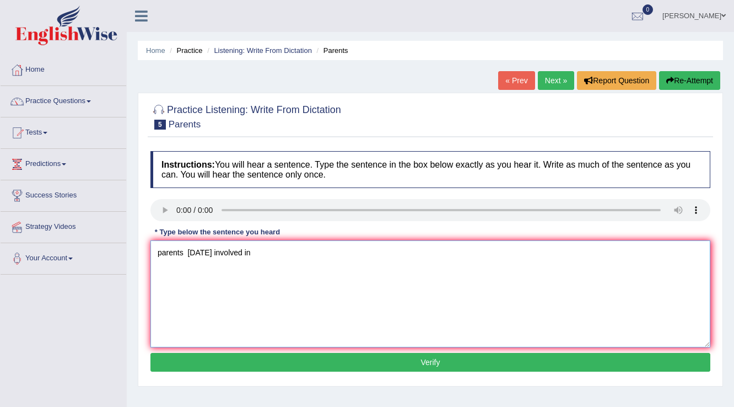
click at [252, 249] on textarea "parents [DATE] involved in" at bounding box center [431, 293] width 560 height 107
type textarea "parents [DATE] involved in education in their childen."
click at [361, 359] on button "Verify" at bounding box center [431, 362] width 560 height 19
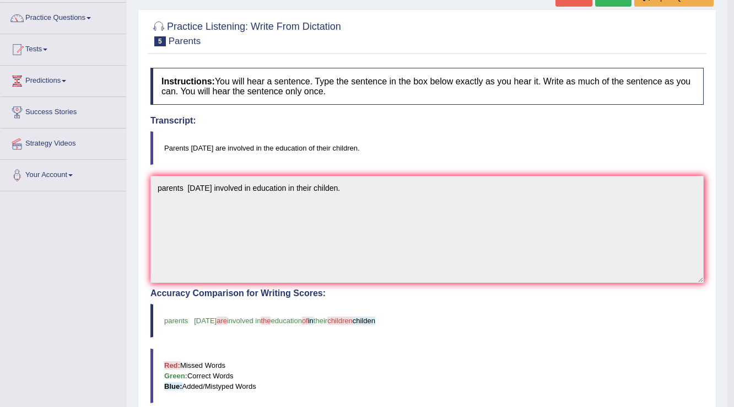
scroll to position [88, 0]
